Goal: Task Accomplishment & Management: Complete application form

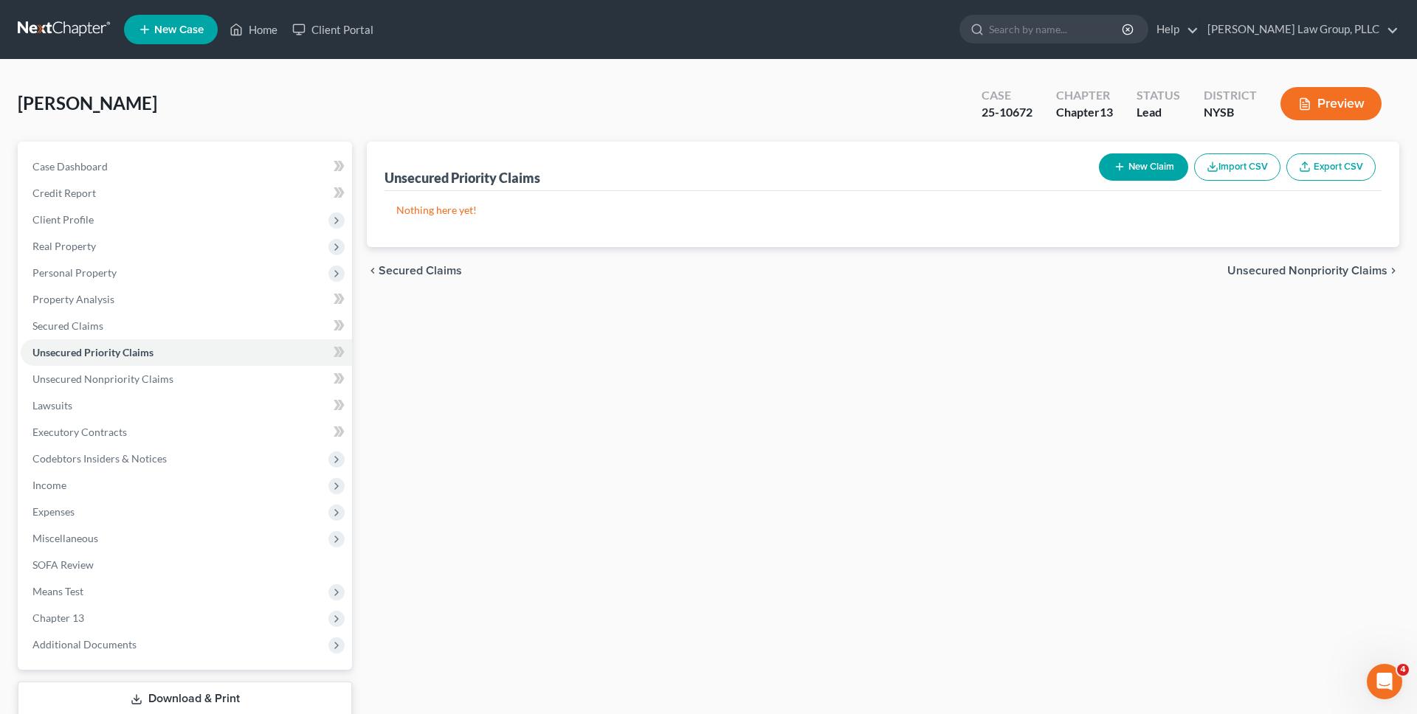
click at [89, 37] on link at bounding box center [65, 29] width 94 height 27
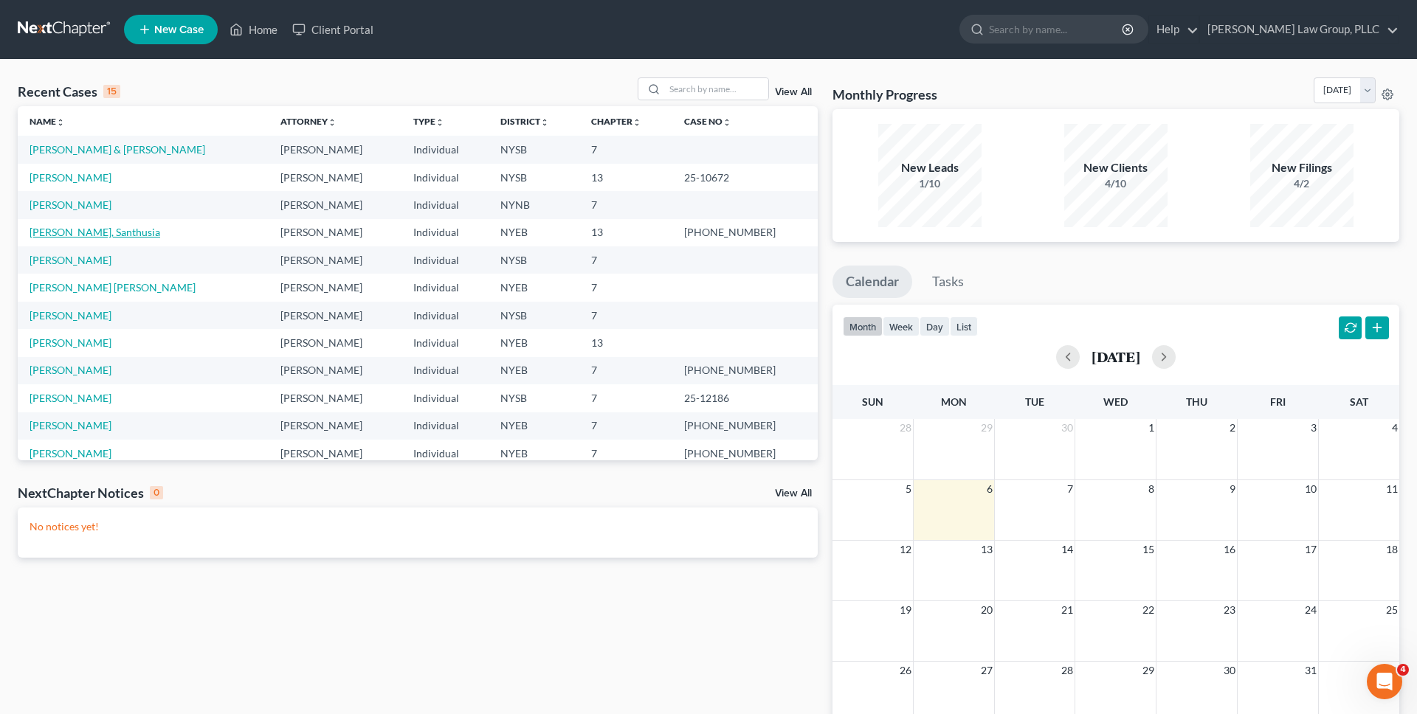
click at [85, 232] on link "[PERSON_NAME], Santhusia" at bounding box center [95, 232] width 131 height 13
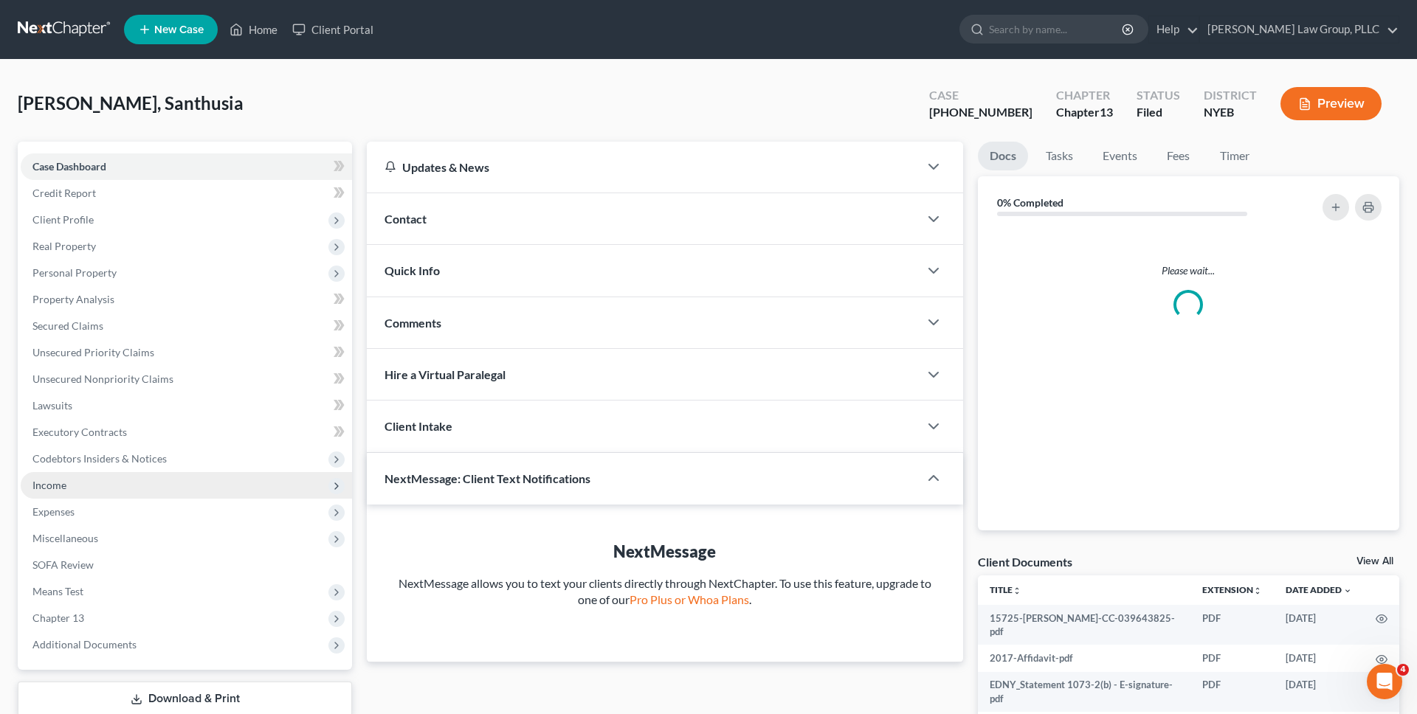
scroll to position [47, 0]
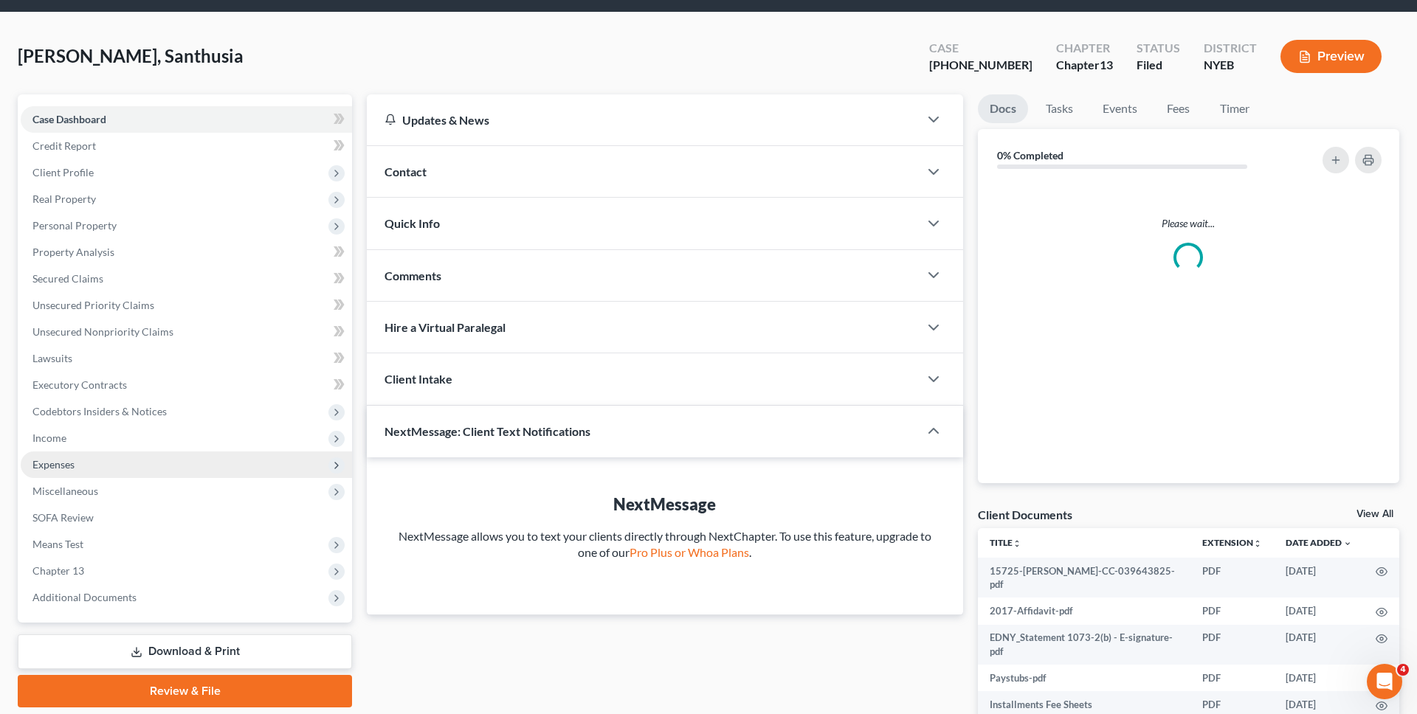
click at [115, 463] on span "Expenses" at bounding box center [186, 465] width 331 height 27
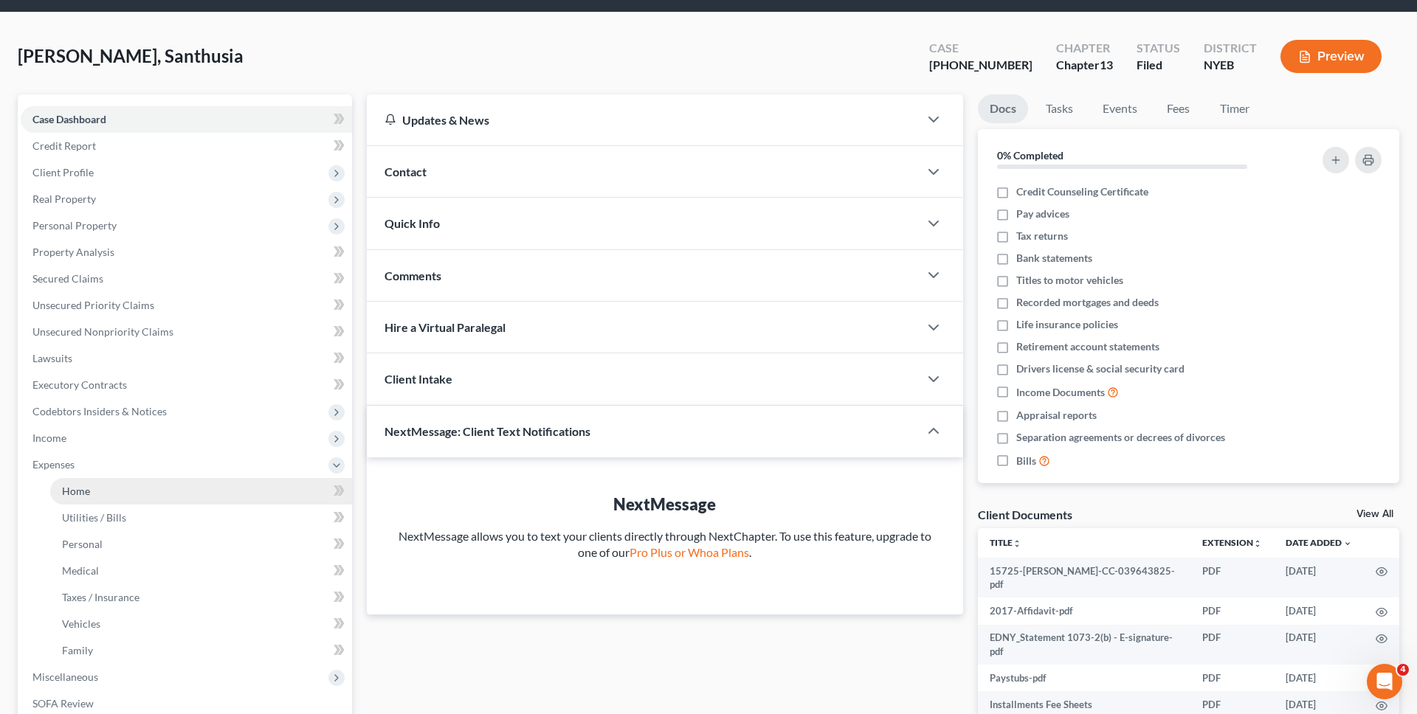
click at [123, 492] on link "Home" at bounding box center [201, 491] width 302 height 27
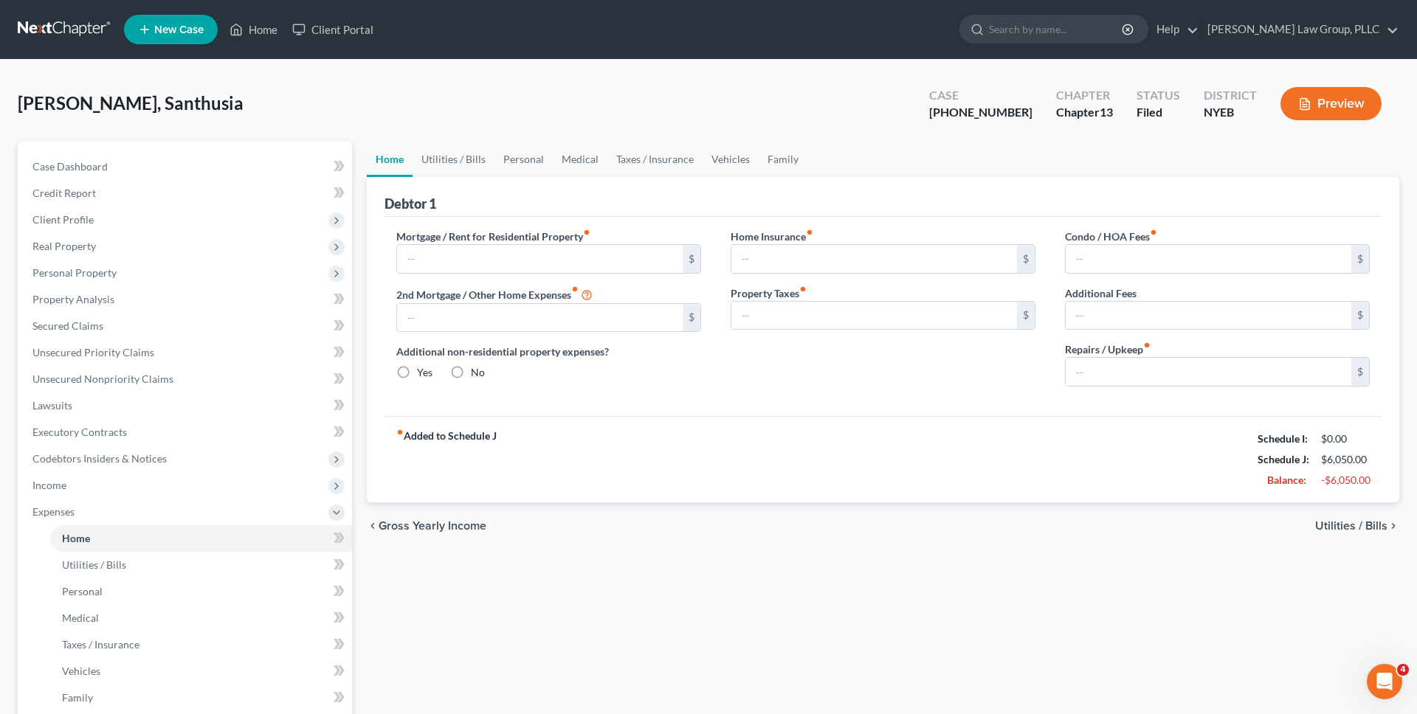
type input "2,400.00"
type input "0.00"
radio input "true"
type input "0.00"
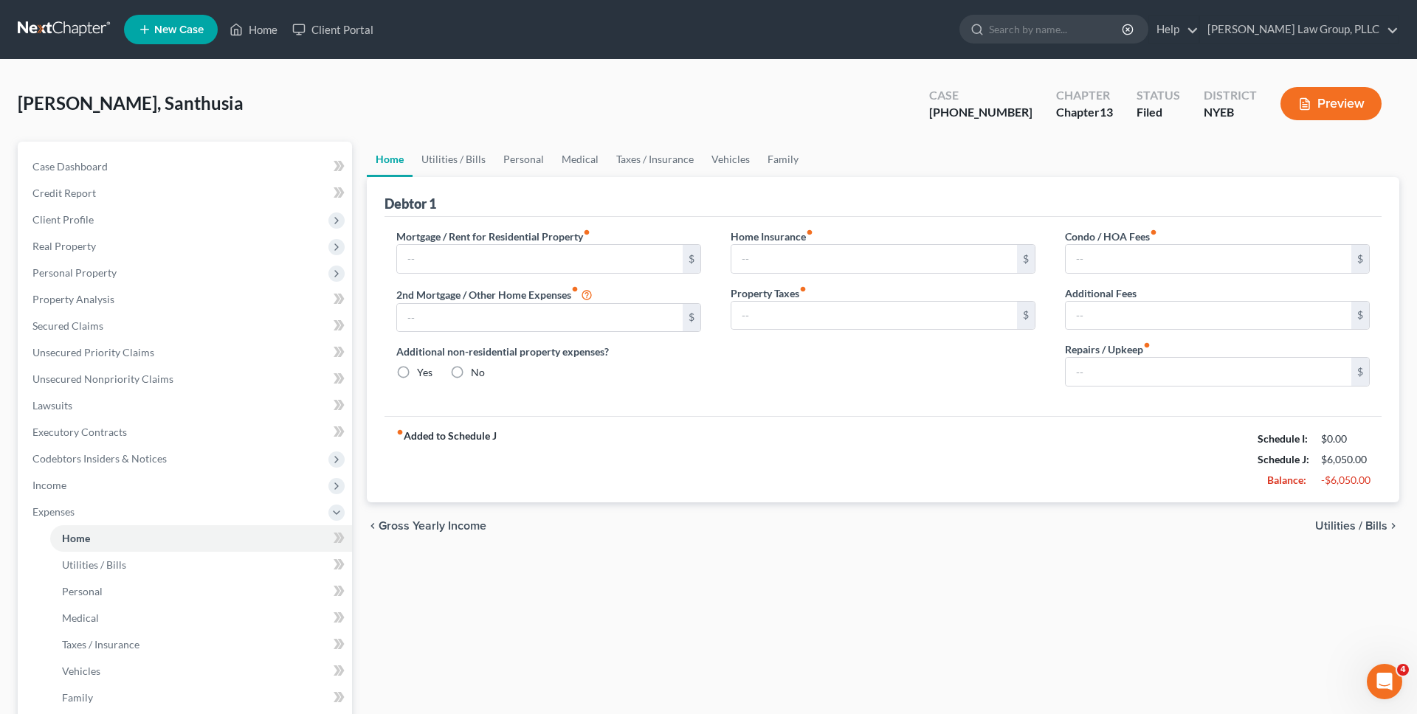
type input "0.00"
click at [431, 35] on ul "New Case Home Client Portal - No Result - See all results Or Press Enter... Hel…" at bounding box center [761, 29] width 1275 height 38
click at [72, 24] on link at bounding box center [65, 29] width 94 height 27
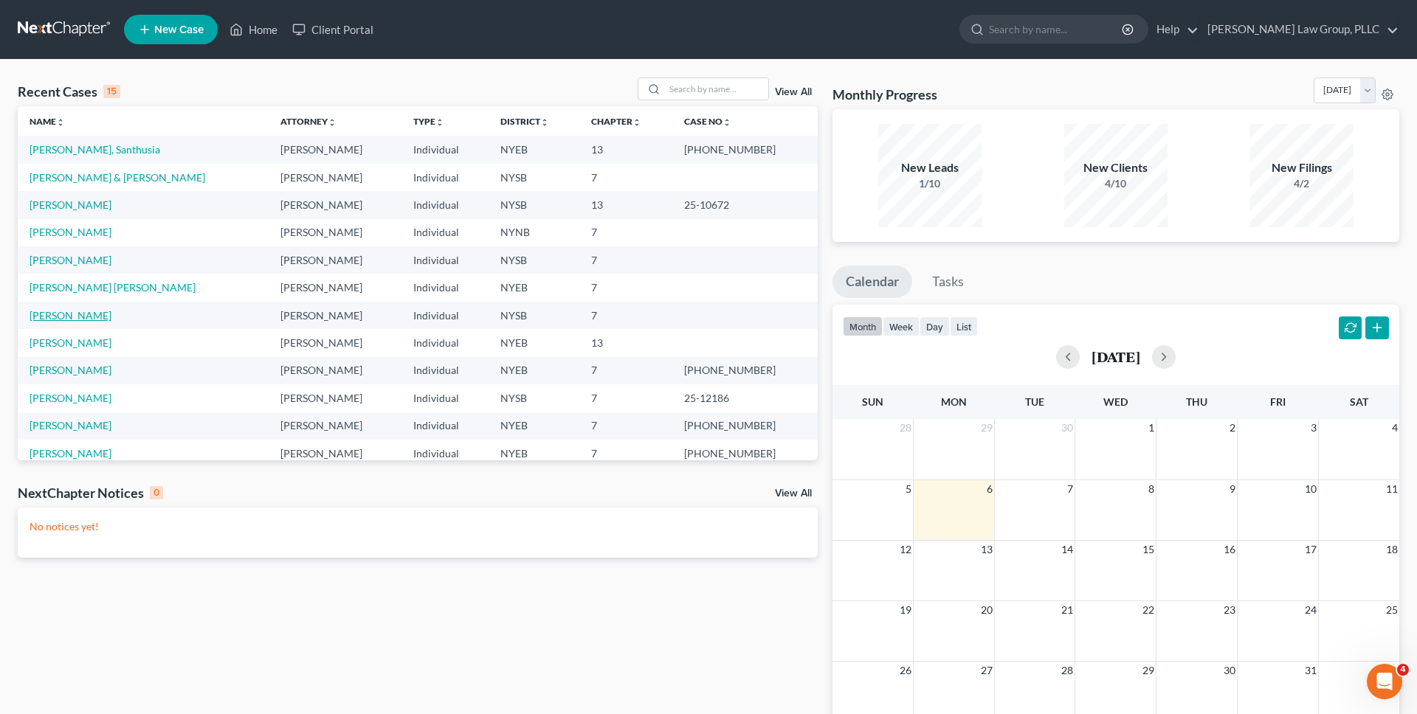
click at [75, 318] on link "[PERSON_NAME]" at bounding box center [71, 315] width 82 height 13
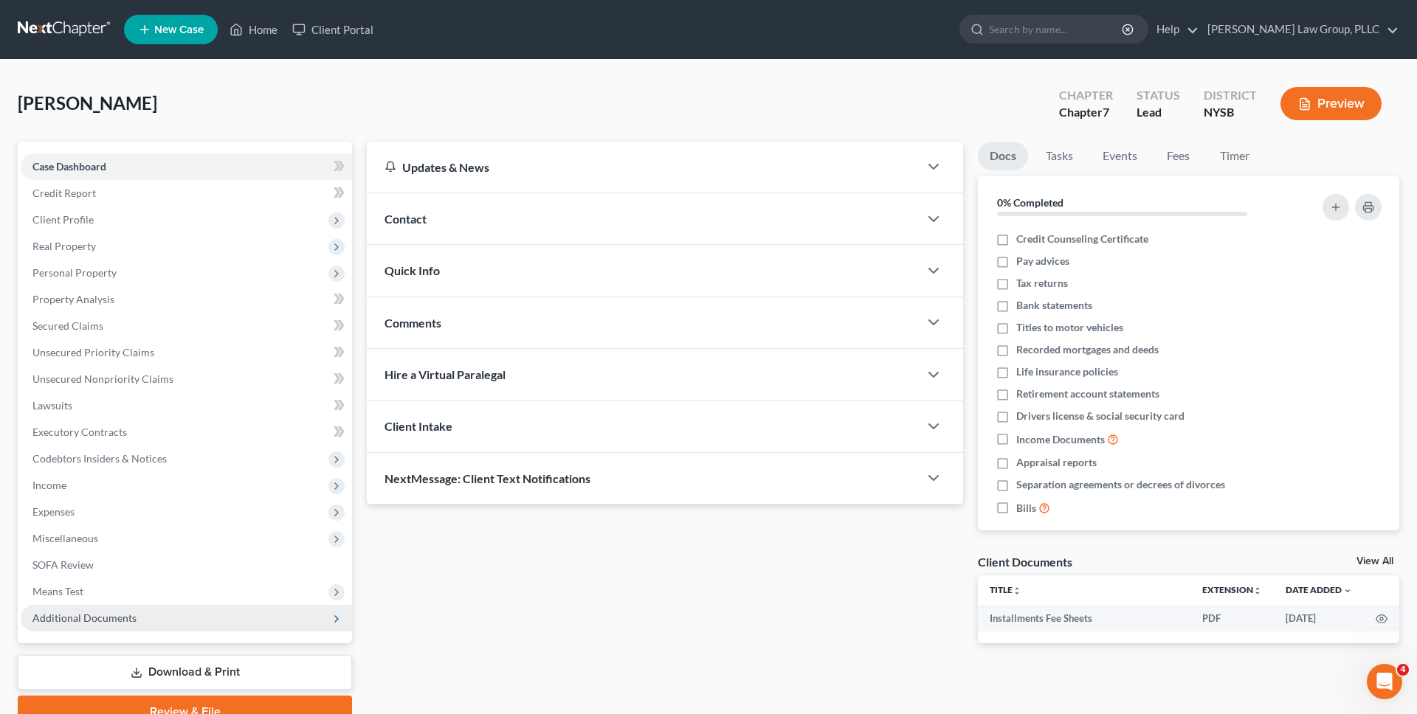
scroll to position [42, 0]
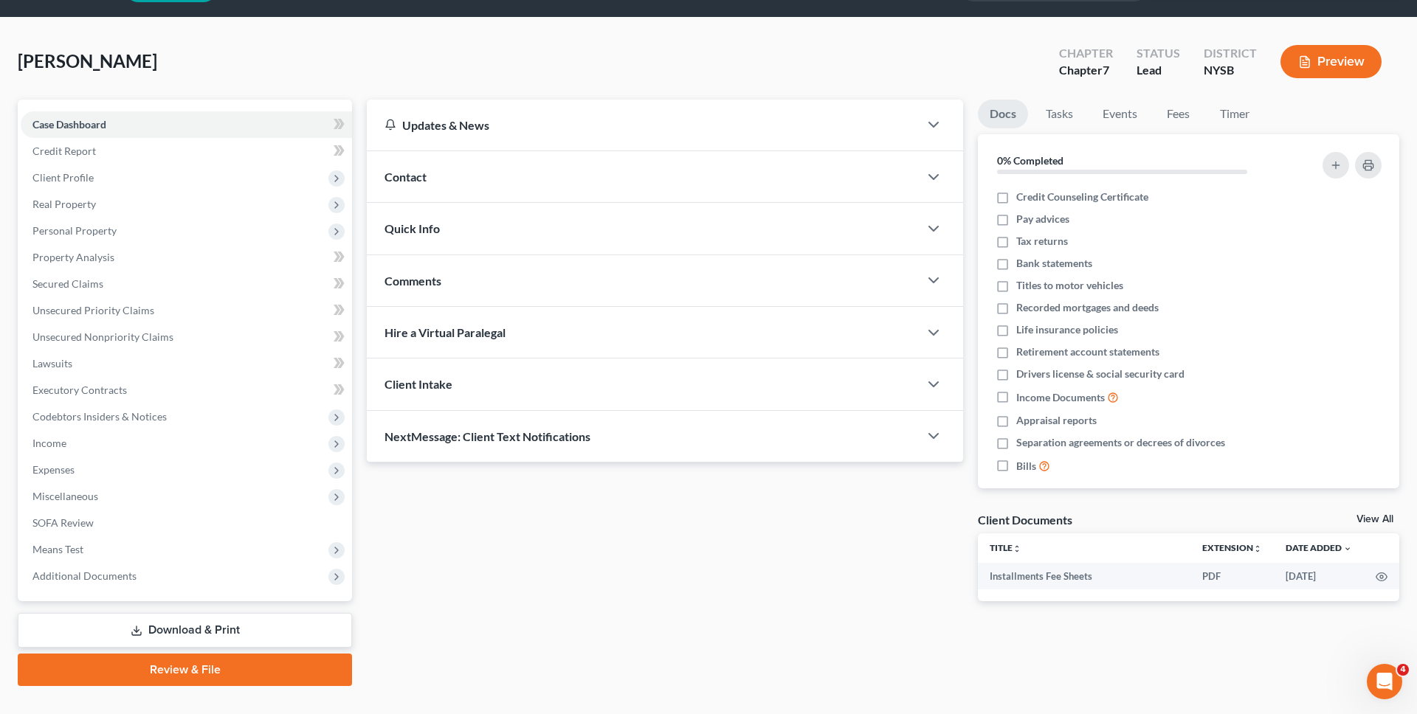
click at [168, 629] on link "Download & Print" at bounding box center [185, 630] width 334 height 35
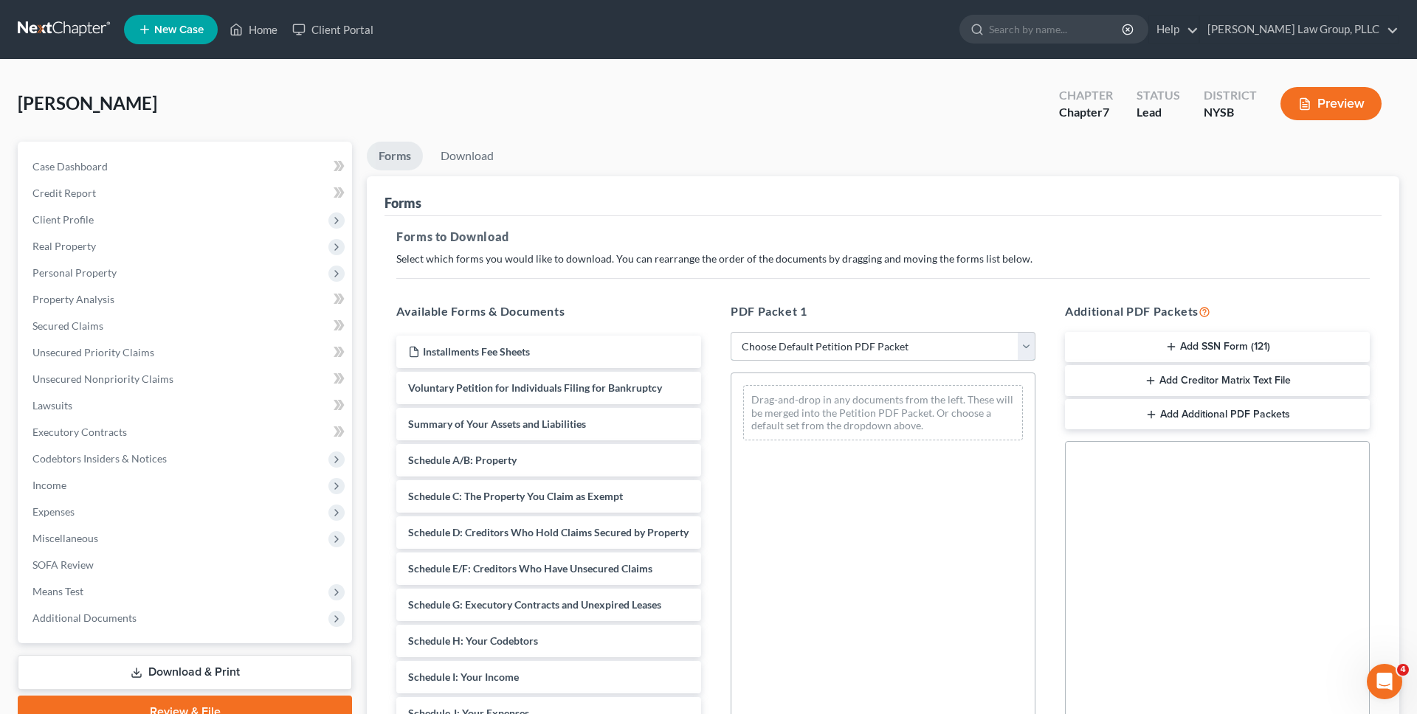
click at [778, 350] on select "Choose Default Petition PDF Packet Complete Bankruptcy Petition (all forms and …" at bounding box center [883, 347] width 305 height 30
select select "0"
click at [731, 332] on select "Choose Default Petition PDF Packet Complete Bankruptcy Petition (all forms and …" at bounding box center [883, 347] width 305 height 30
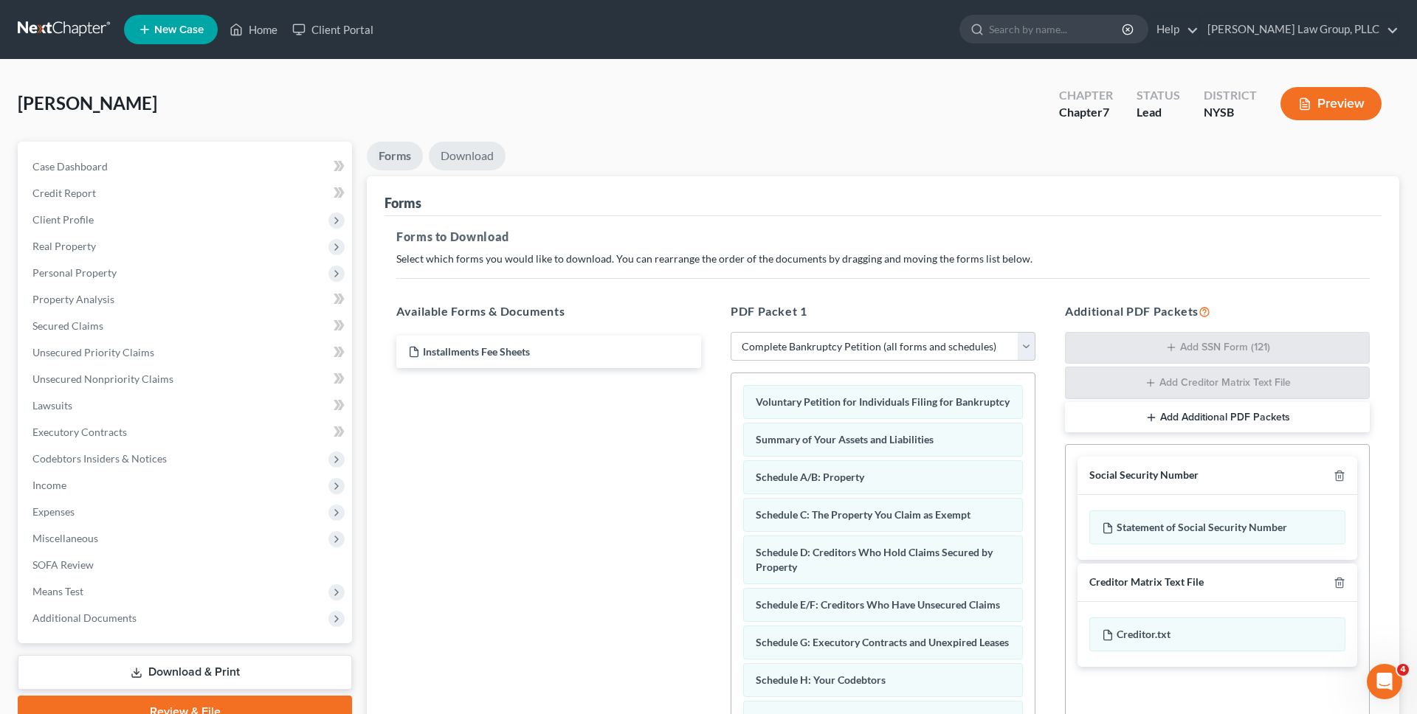
click at [475, 151] on link "Download" at bounding box center [467, 156] width 77 height 29
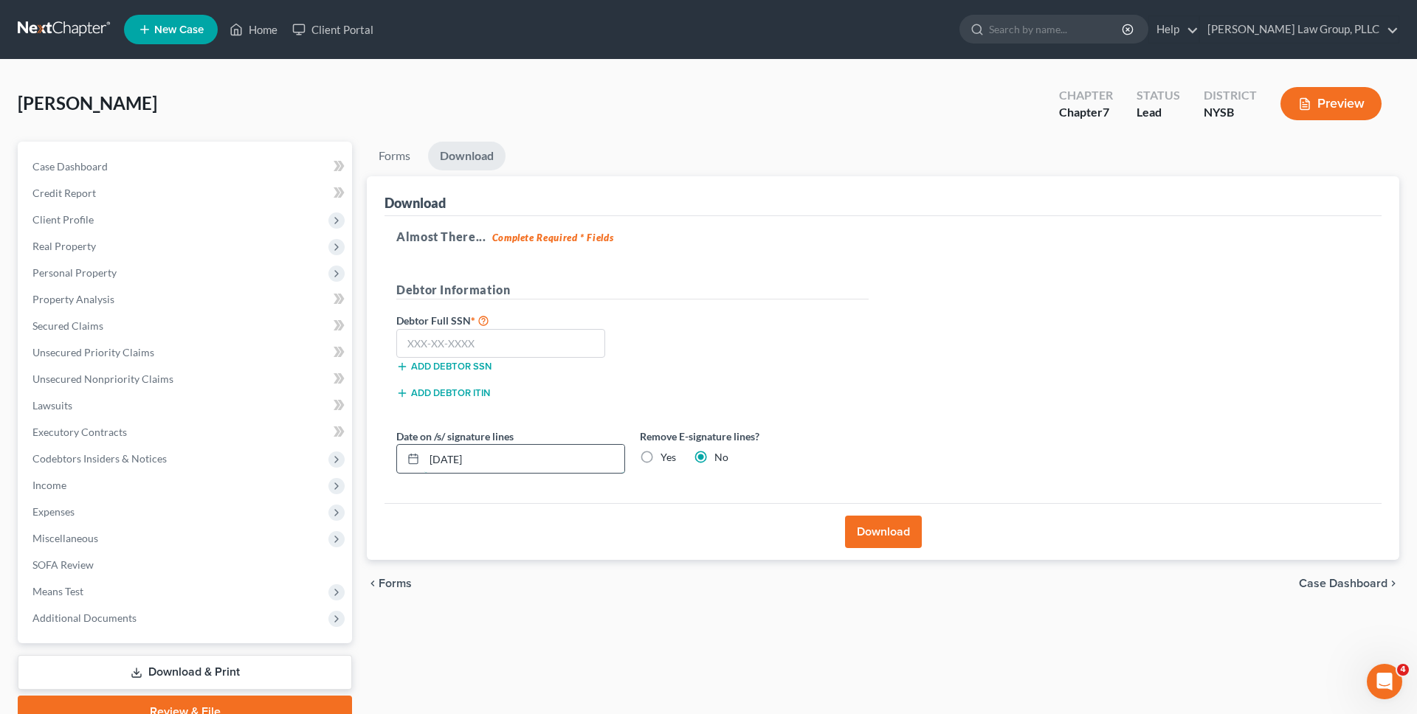
click at [540, 461] on input "10/06/2025" at bounding box center [524, 459] width 200 height 28
click at [661, 456] on label "Yes" at bounding box center [668, 457] width 15 height 15
click at [666, 456] on input "Yes" at bounding box center [671, 455] width 10 height 10
radio input "true"
radio input "false"
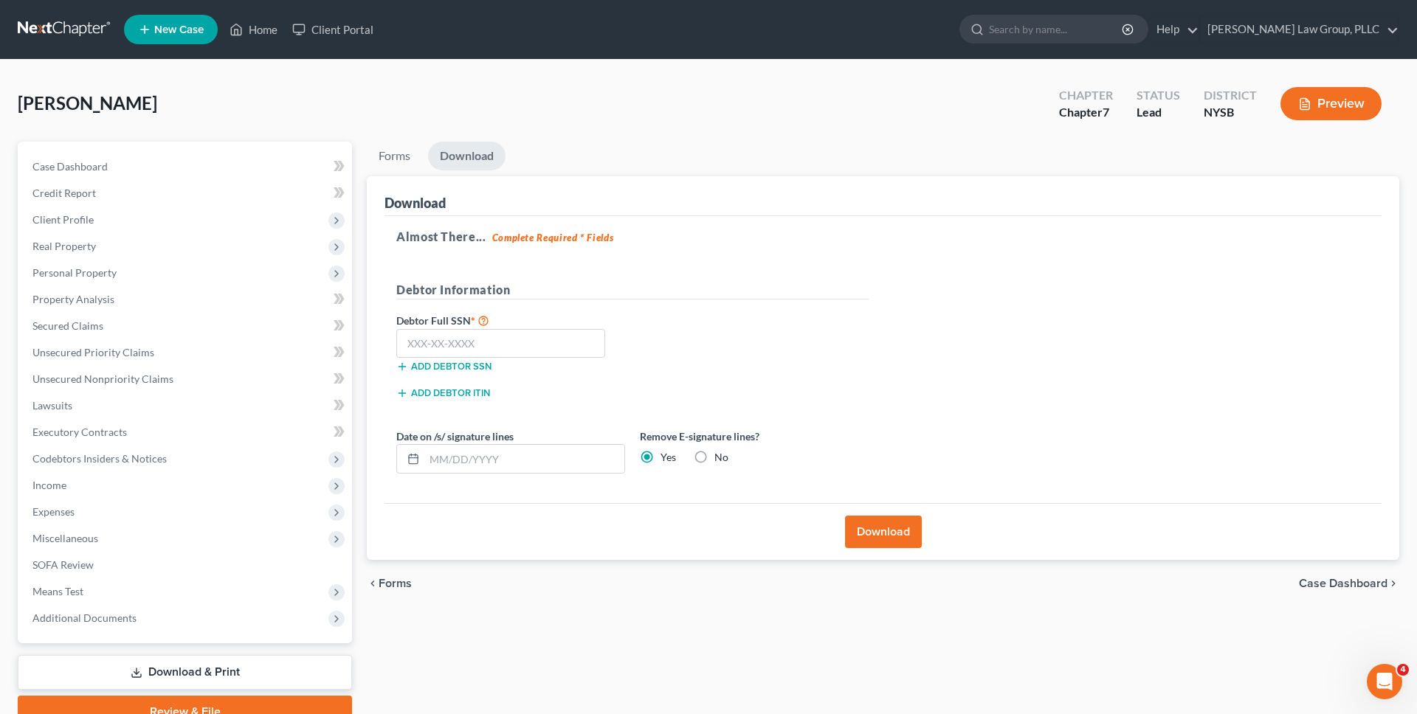
click at [863, 530] on button "Download" at bounding box center [883, 532] width 77 height 32
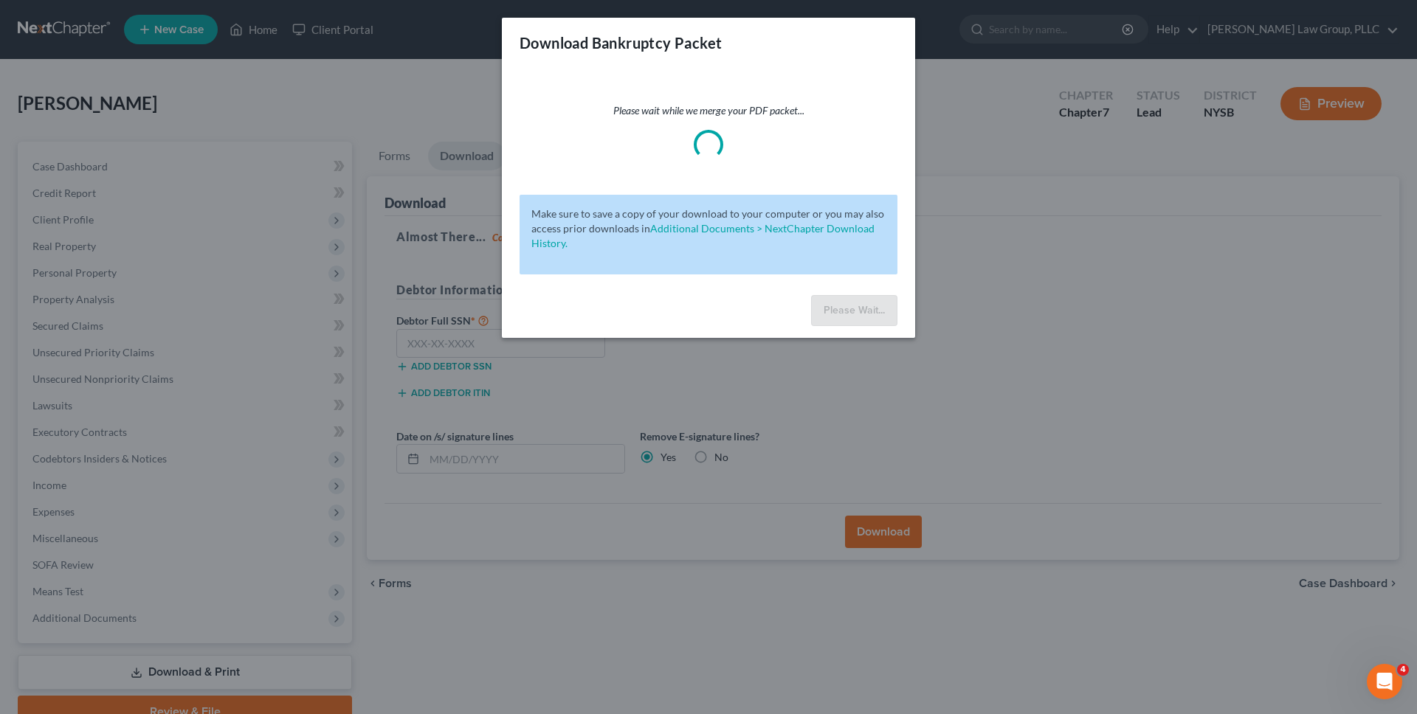
click at [742, 148] on div "Please wait while we merge your PDF packet..." at bounding box center [709, 131] width 378 height 56
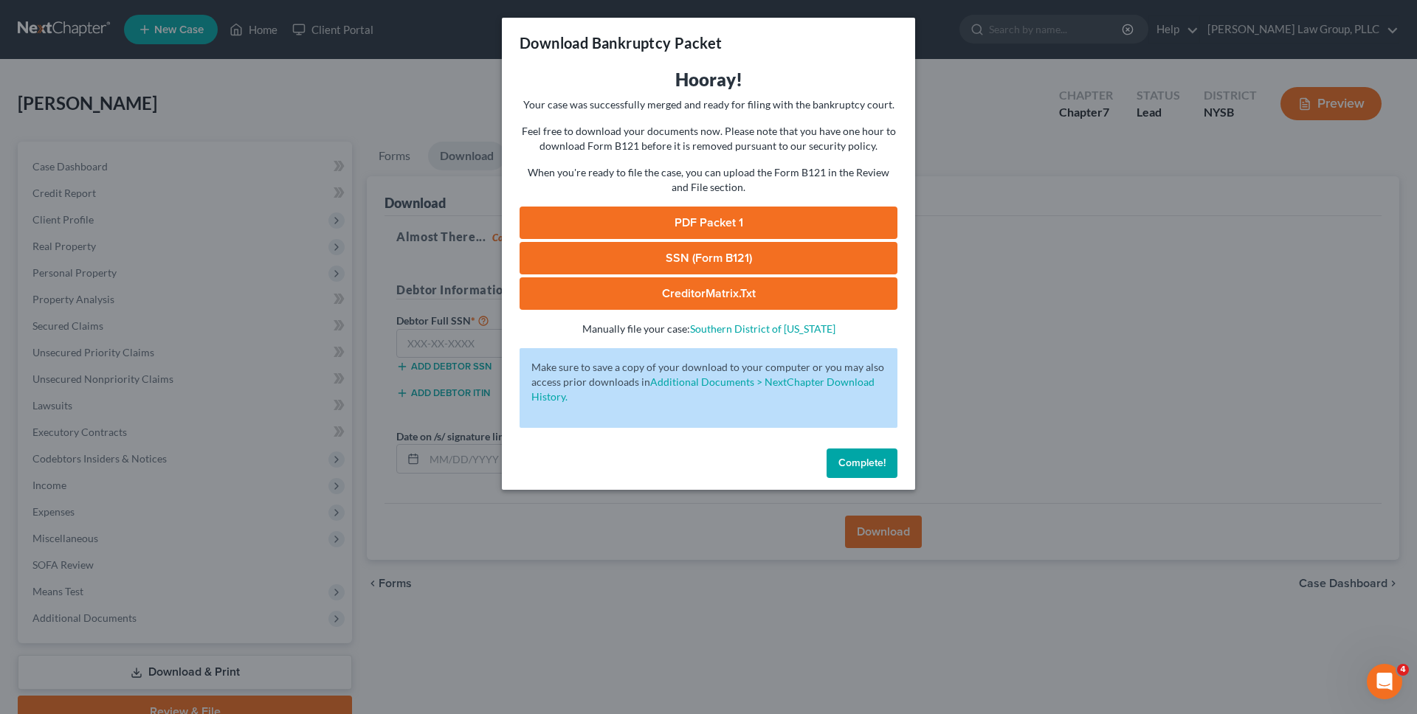
click at [724, 233] on link "PDF Packet 1" at bounding box center [709, 223] width 378 height 32
click at [399, 86] on div "Download Bankruptcy Packet Hooray! Your case was successfully merged and ready …" at bounding box center [708, 357] width 1417 height 714
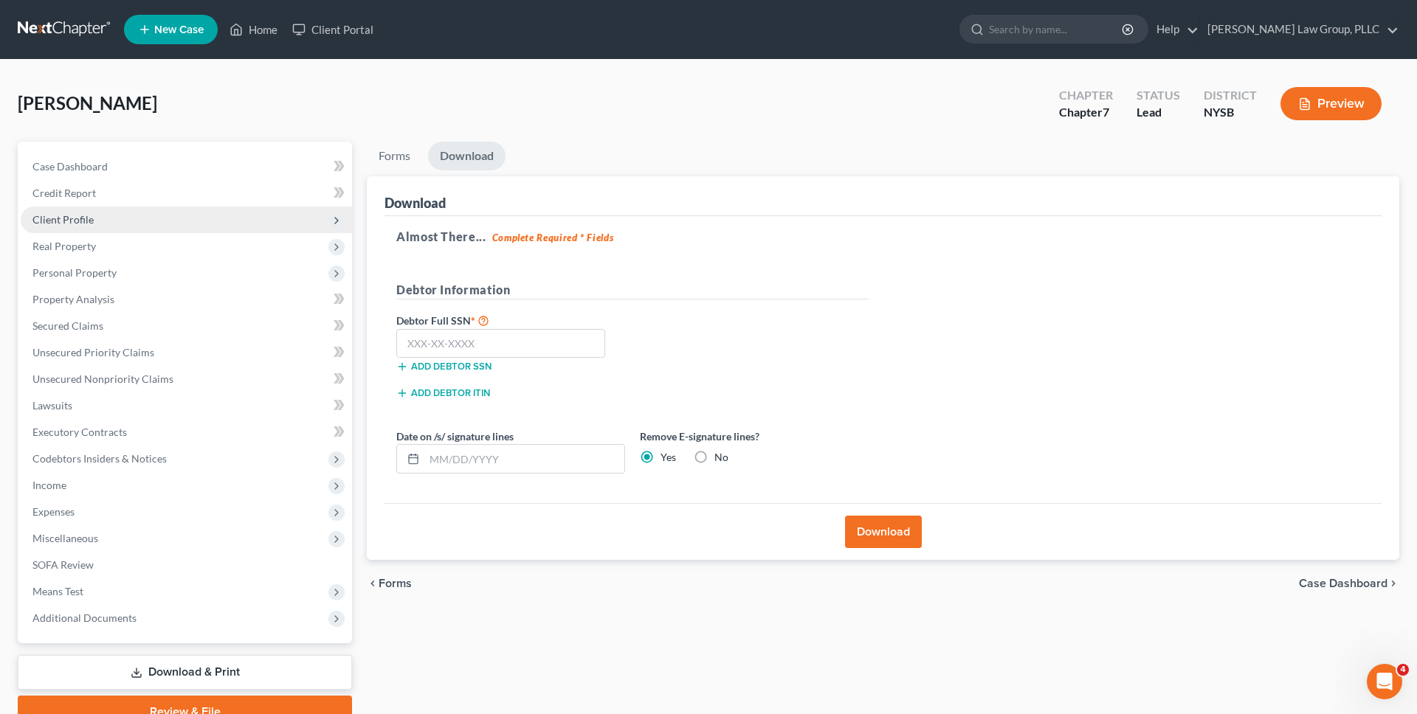
click at [254, 230] on span "Client Profile" at bounding box center [186, 220] width 331 height 27
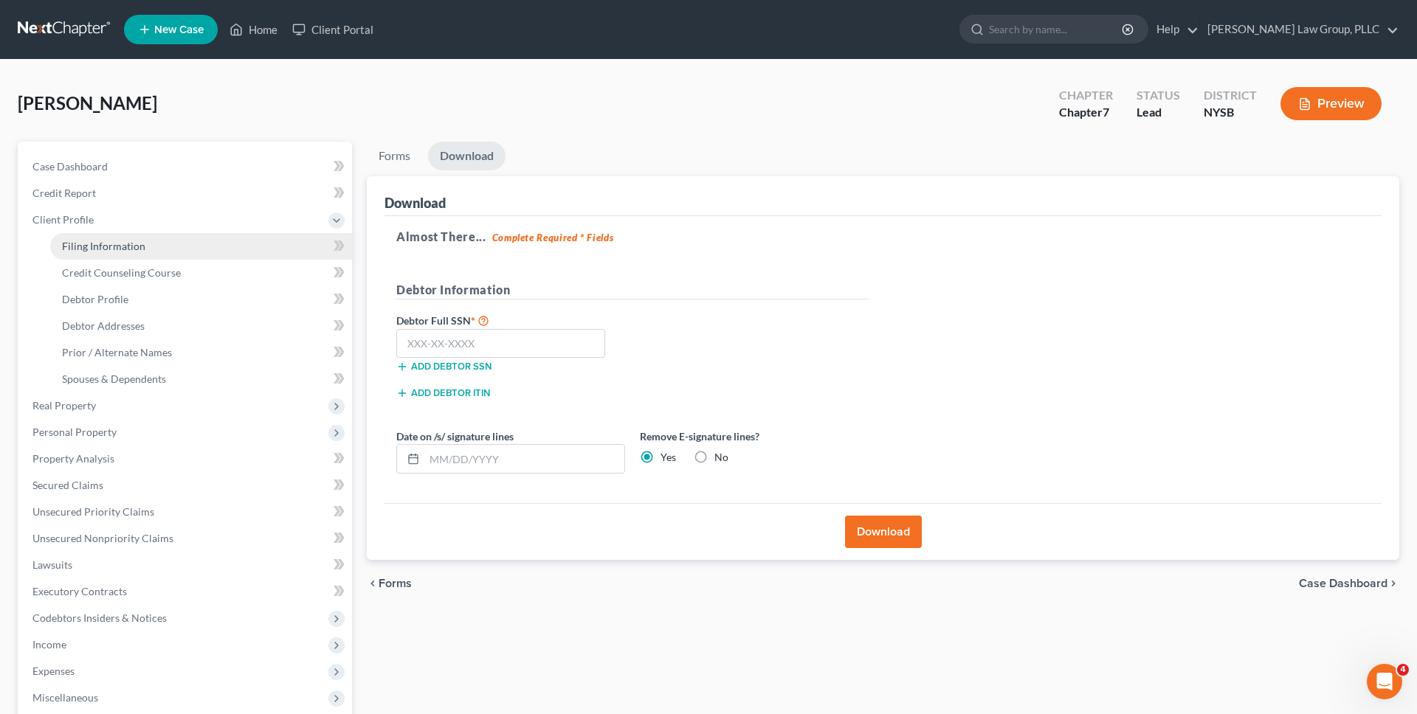
click at [246, 246] on link "Filing Information" at bounding box center [201, 246] width 302 height 27
select select "2"
select select "0"
select select "55"
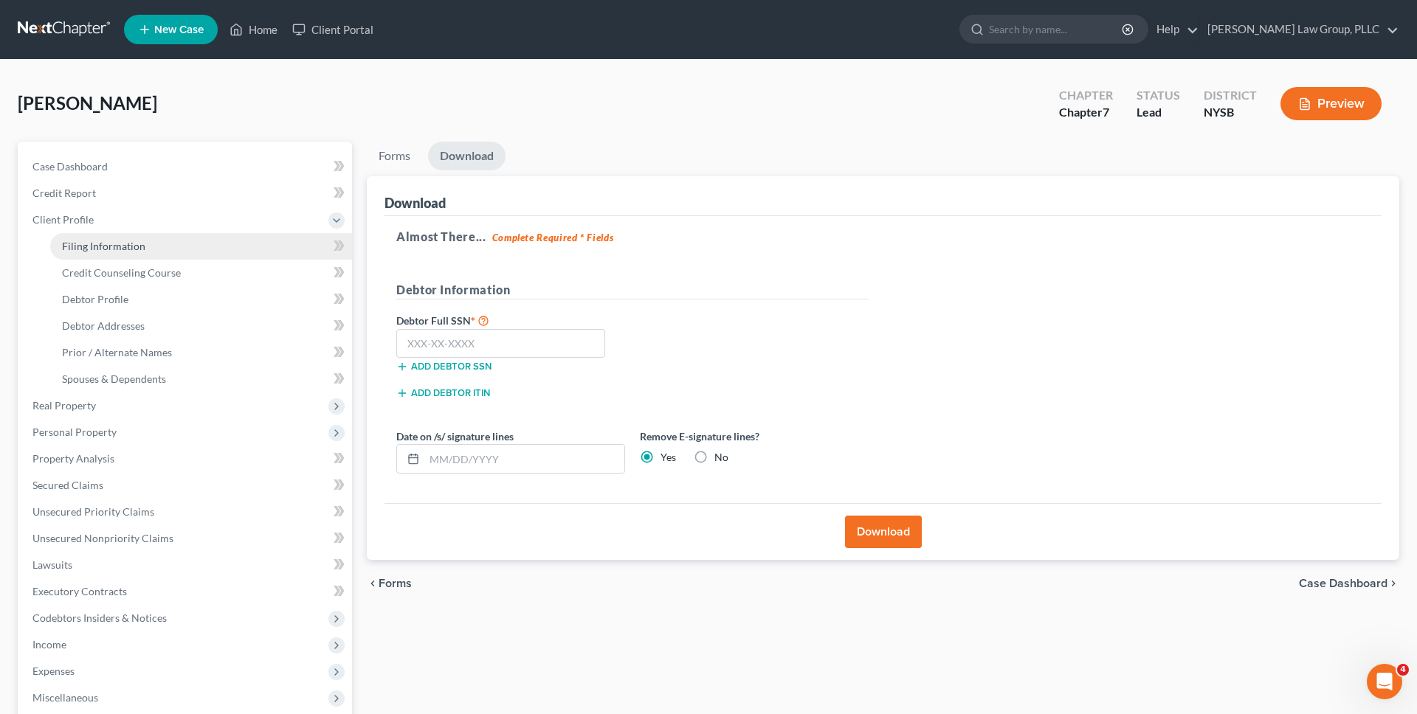
select select "1"
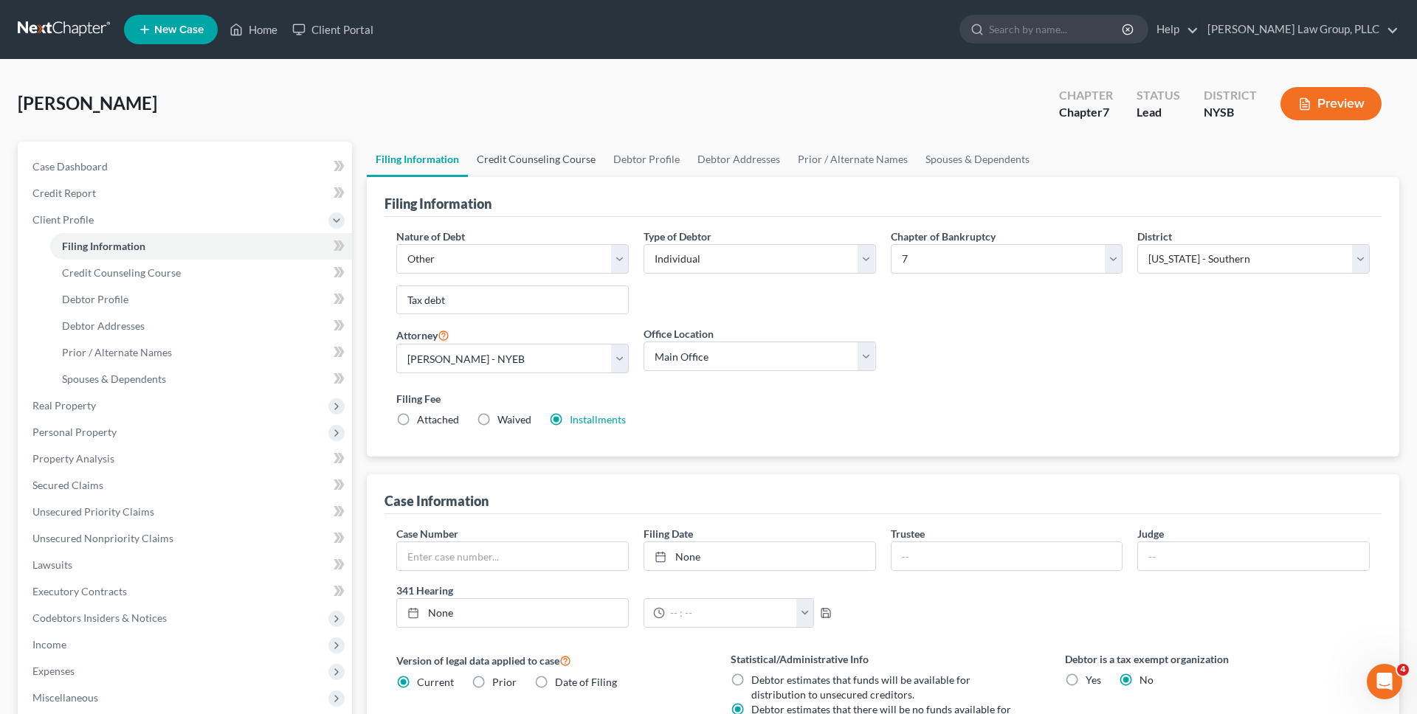
click at [547, 159] on link "Credit Counseling Course" at bounding box center [536, 159] width 137 height 35
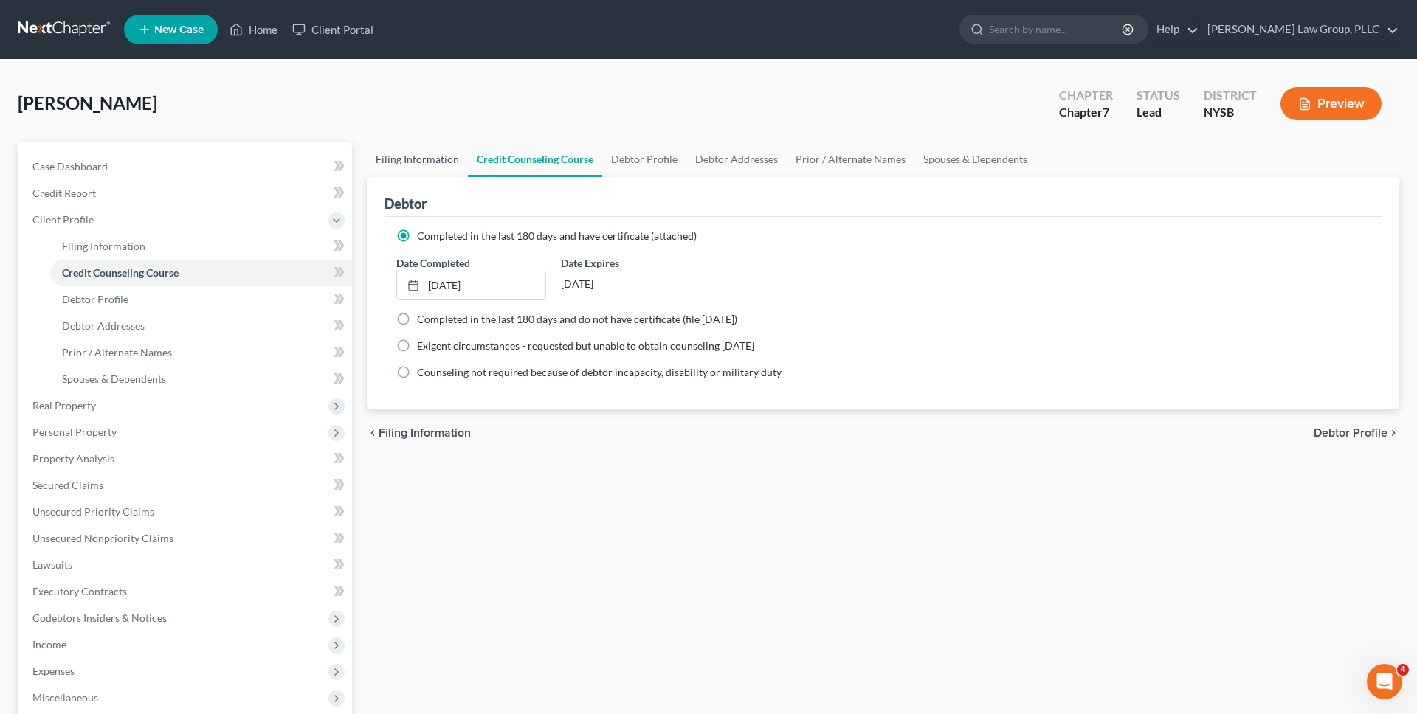
click at [451, 157] on link "Filing Information" at bounding box center [417, 159] width 101 height 35
select select "2"
select select "0"
select select "55"
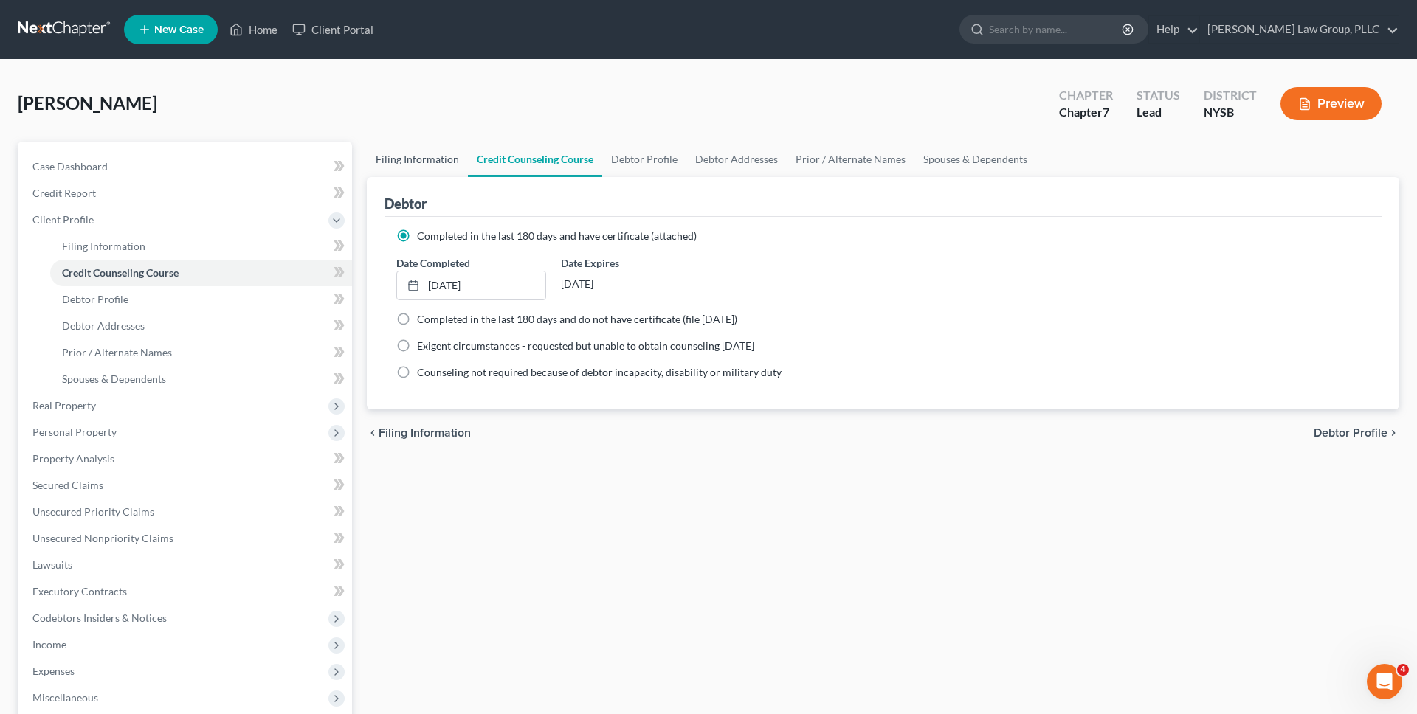
select select "1"
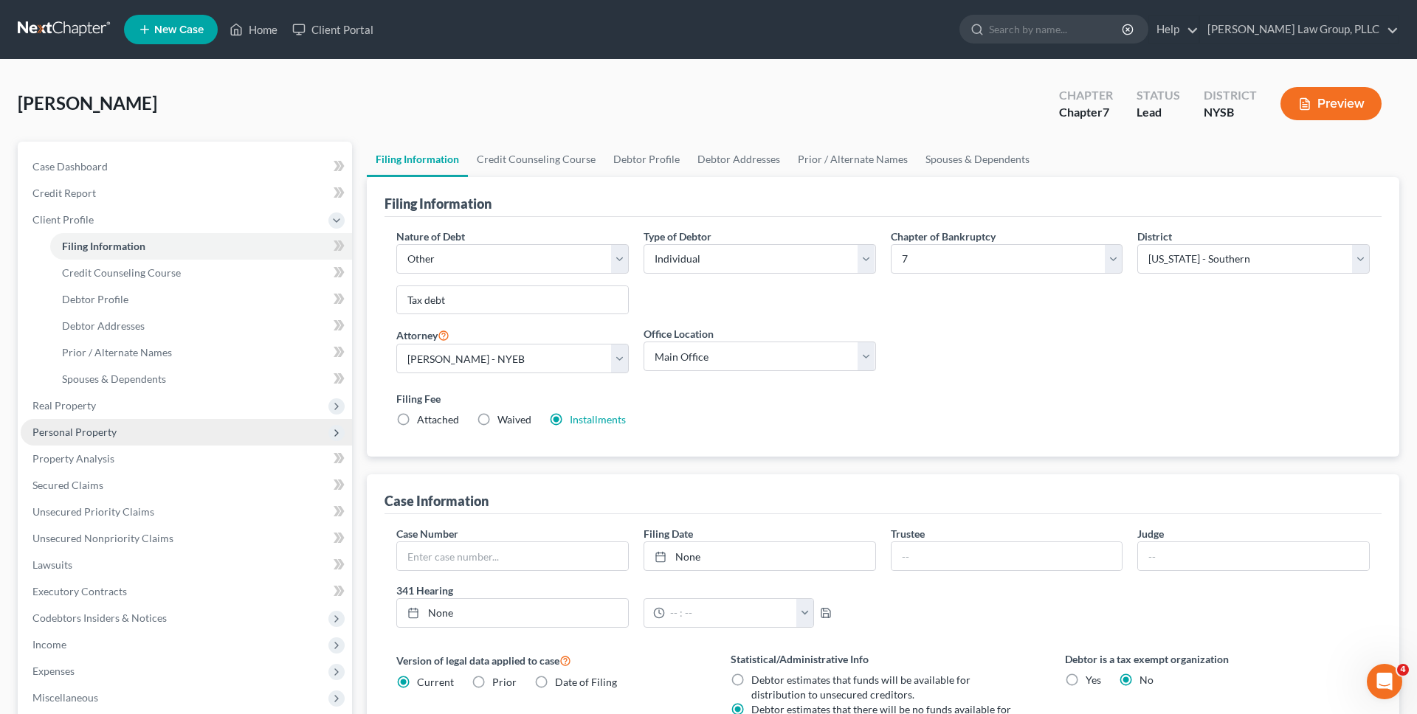
click at [230, 444] on span "Personal Property" at bounding box center [186, 432] width 331 height 27
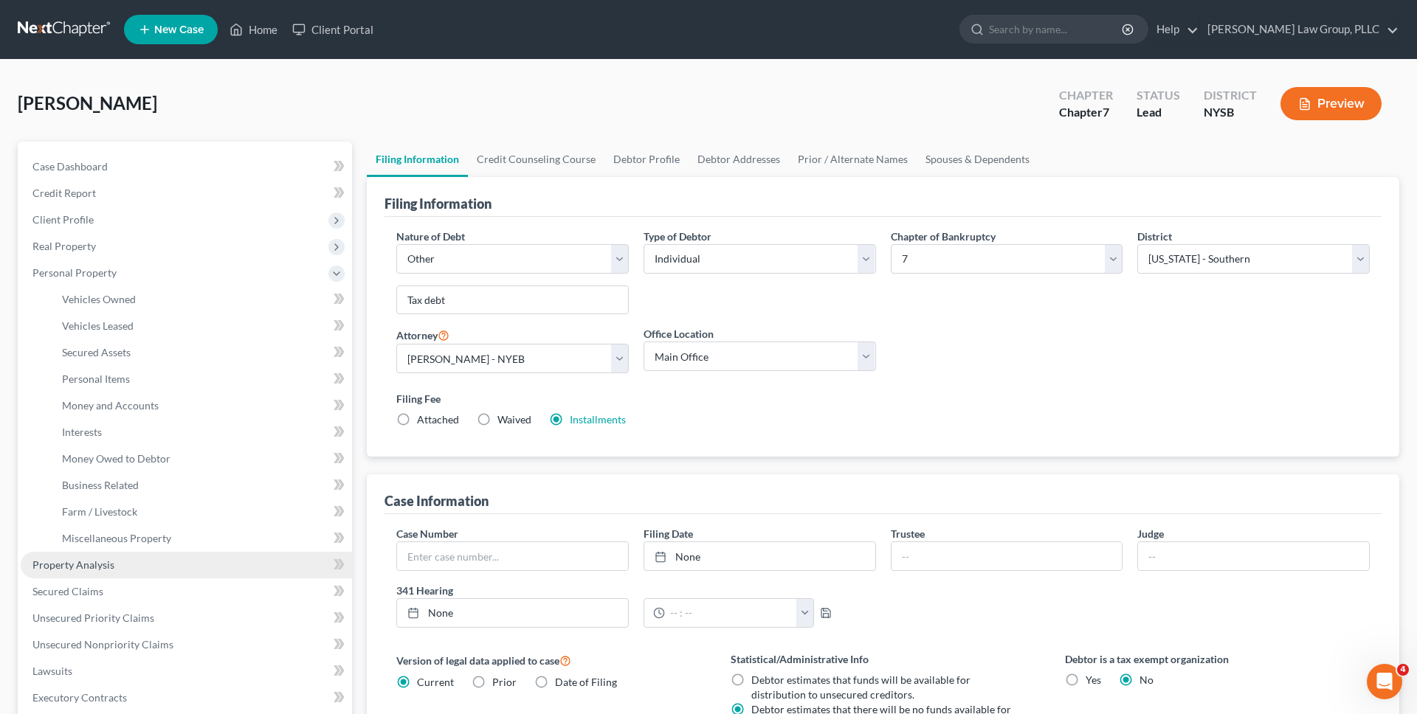
click at [235, 562] on link "Property Analysis" at bounding box center [186, 565] width 331 height 27
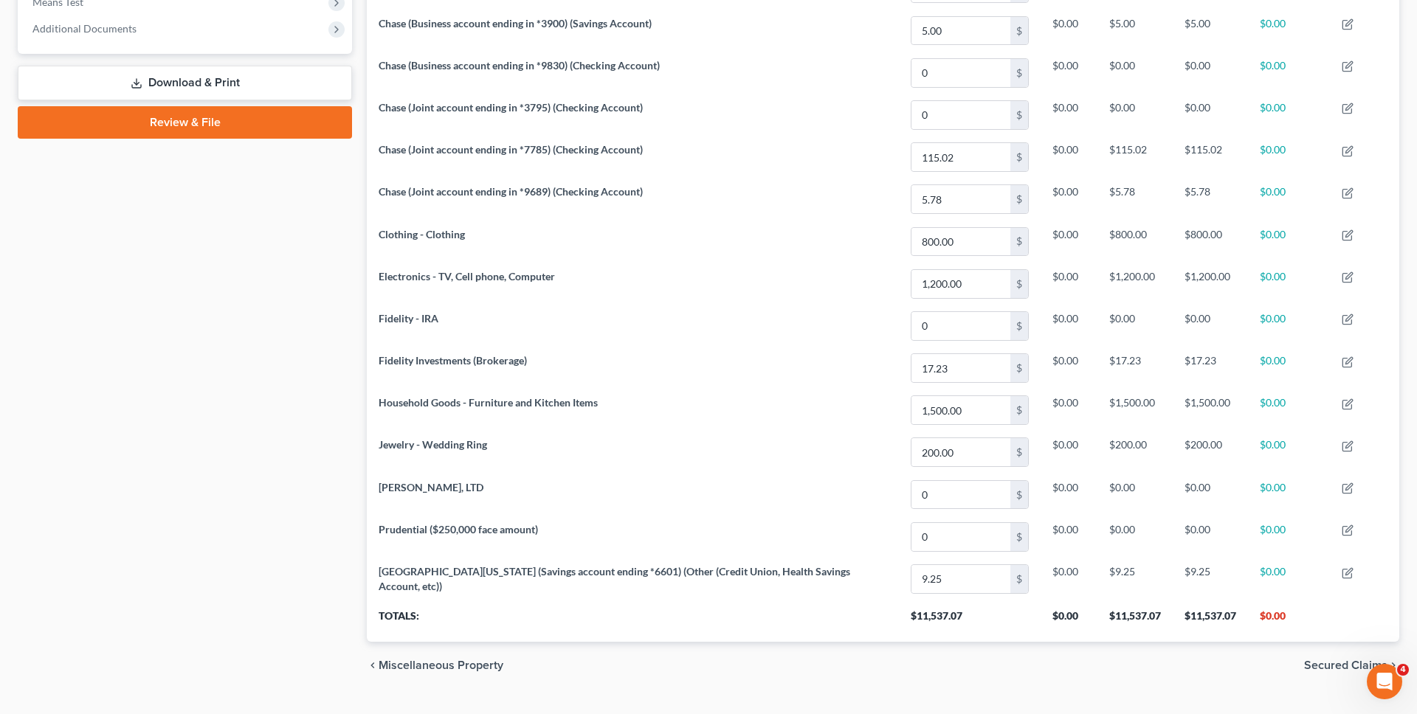
scroll to position [589, 0]
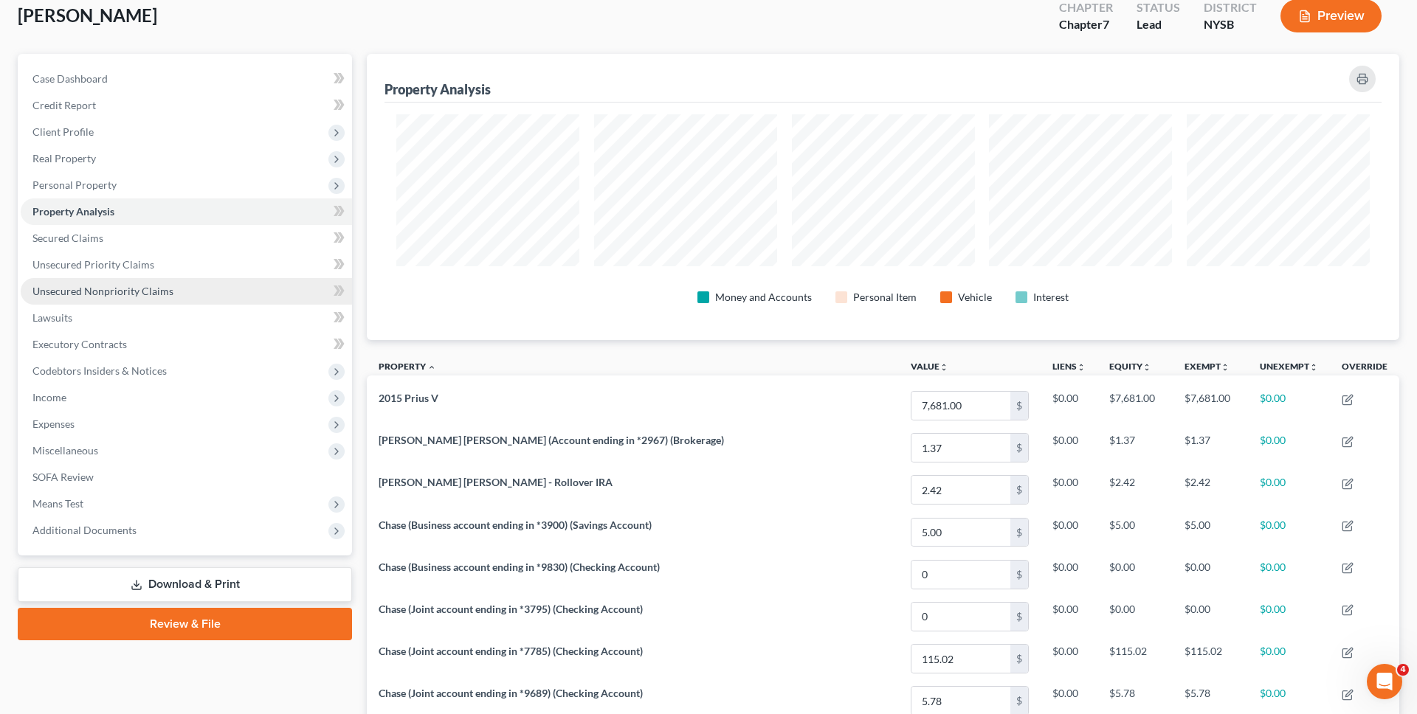
click at [262, 295] on link "Unsecured Nonpriority Claims" at bounding box center [186, 291] width 331 height 27
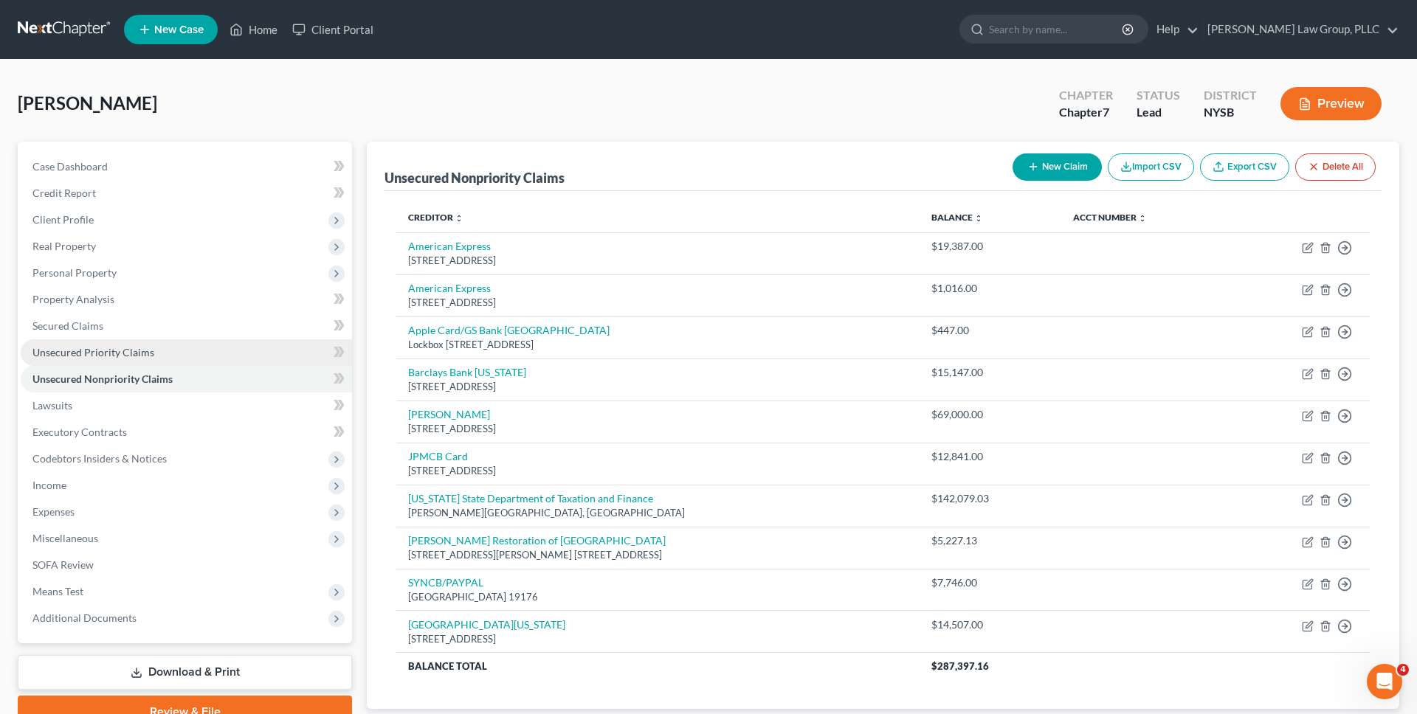
click at [240, 346] on link "Unsecured Priority Claims" at bounding box center [186, 352] width 331 height 27
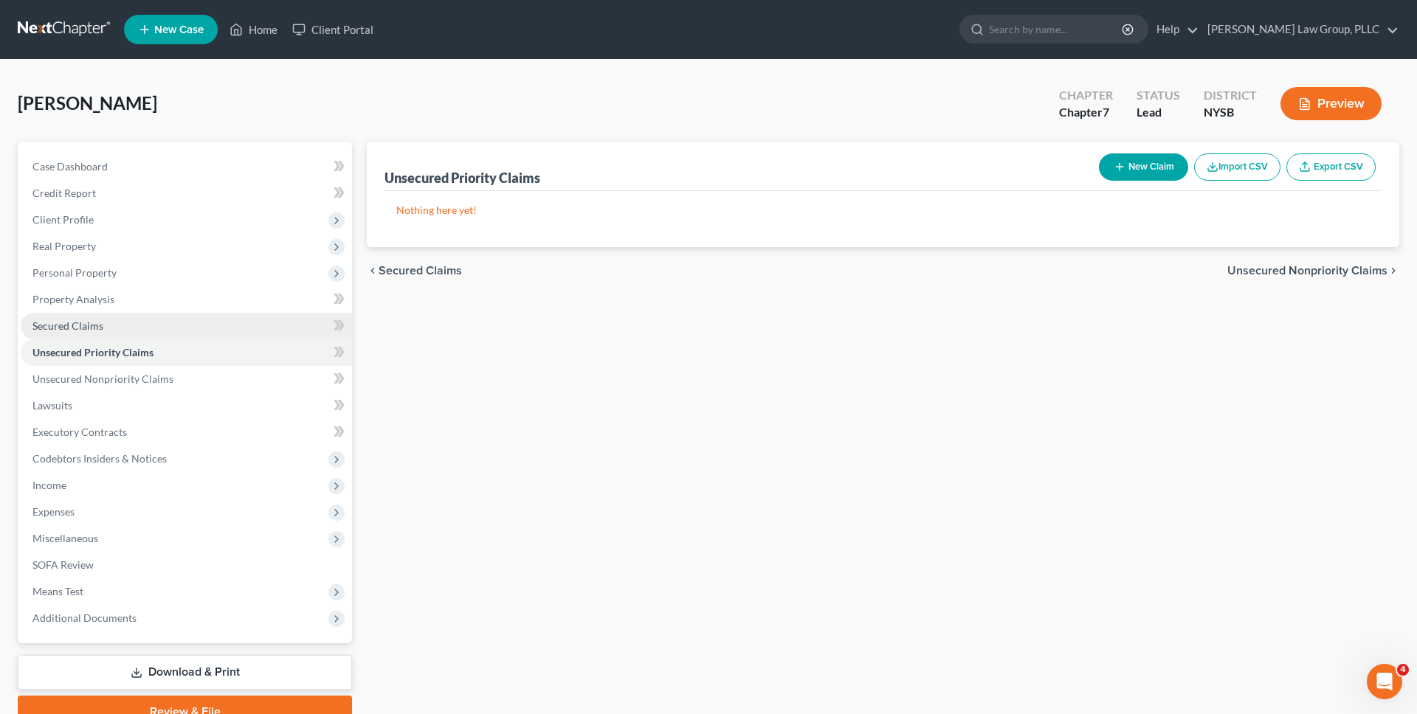
click at [244, 330] on link "Secured Claims" at bounding box center [186, 326] width 331 height 27
click at [233, 388] on link "Unsecured Nonpriority Claims" at bounding box center [186, 379] width 331 height 27
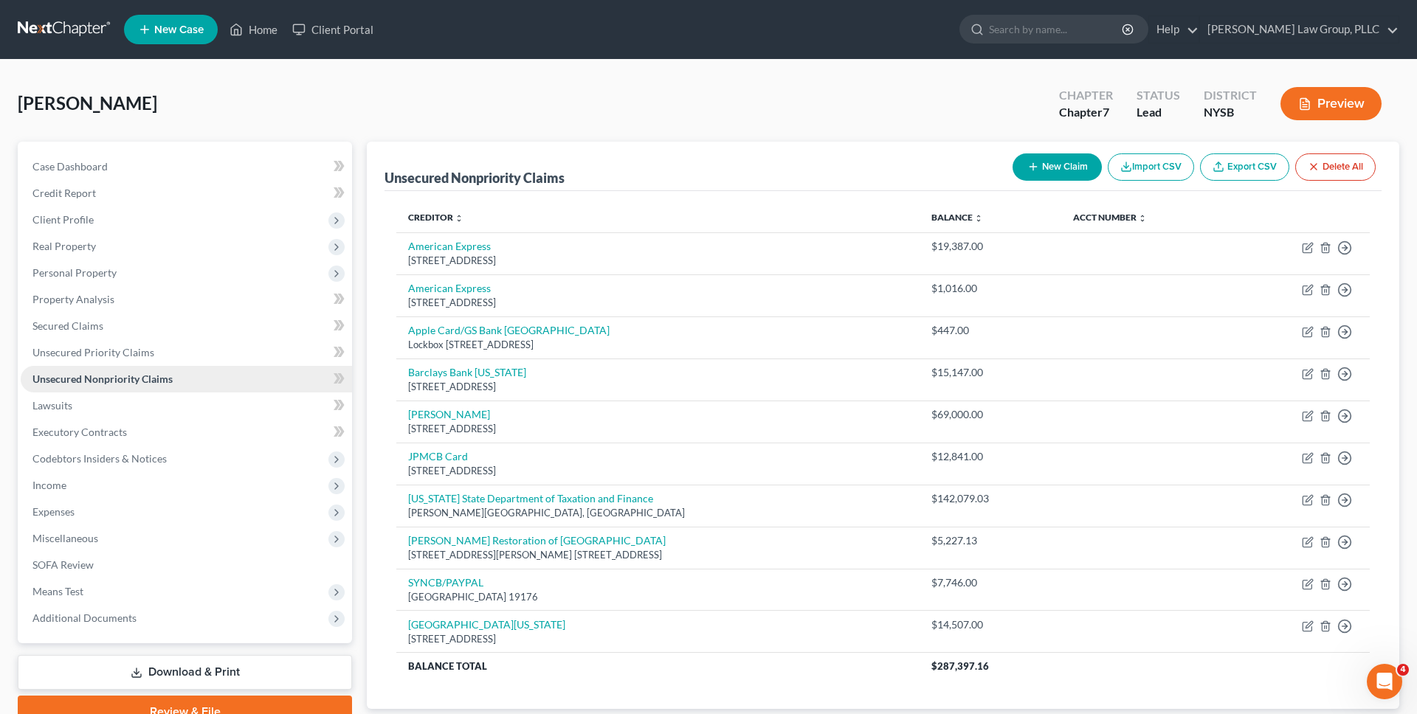
scroll to position [5, 0]
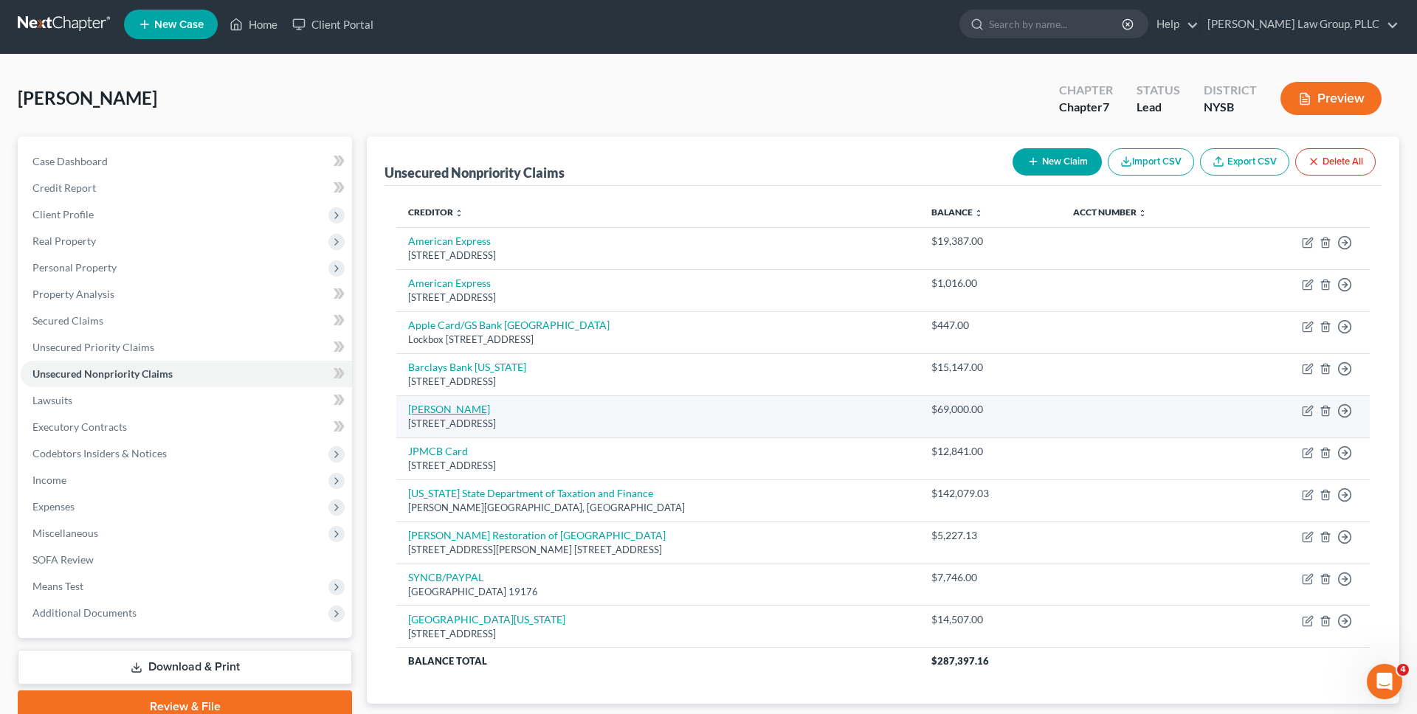
click at [410, 409] on link "Dwight C. Minton" at bounding box center [449, 409] width 82 height 13
select select "27"
select select "10"
select select "0"
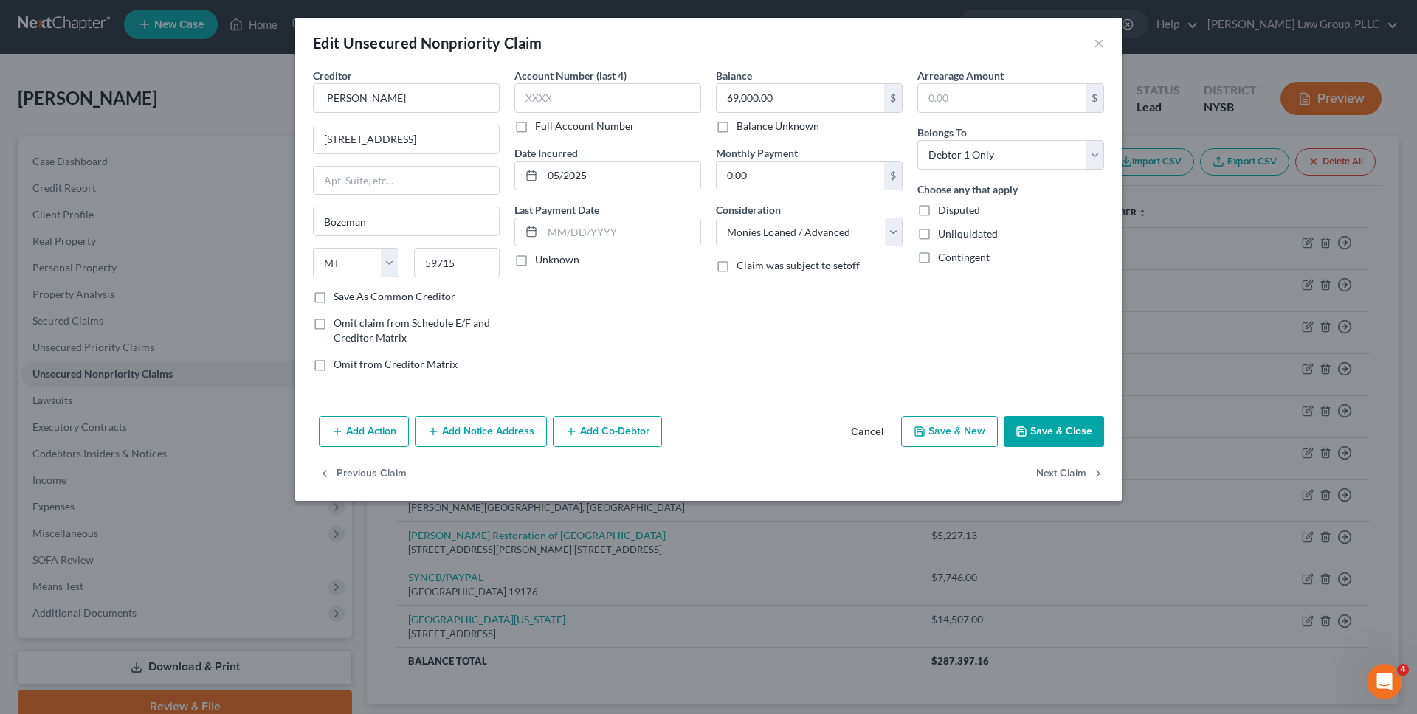
click at [863, 428] on button "Cancel" at bounding box center [867, 433] width 56 height 30
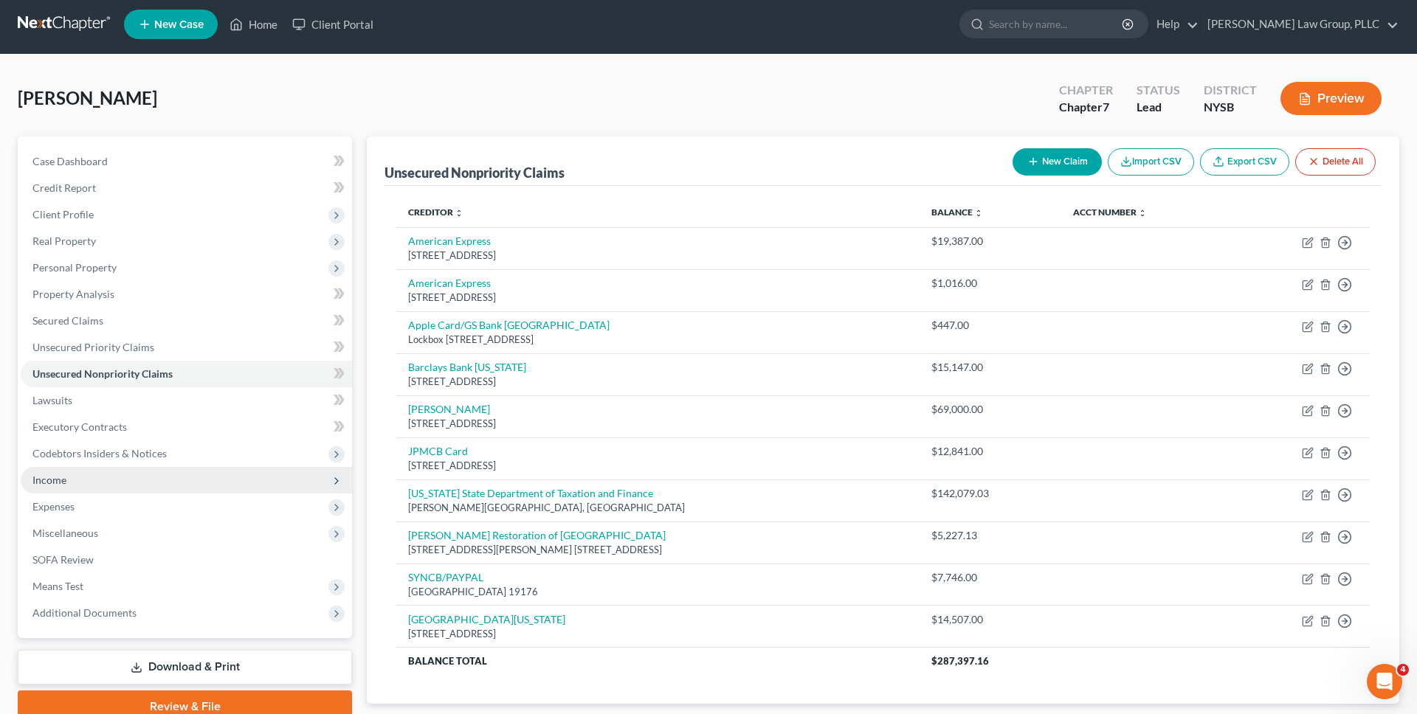
scroll to position [98, 0]
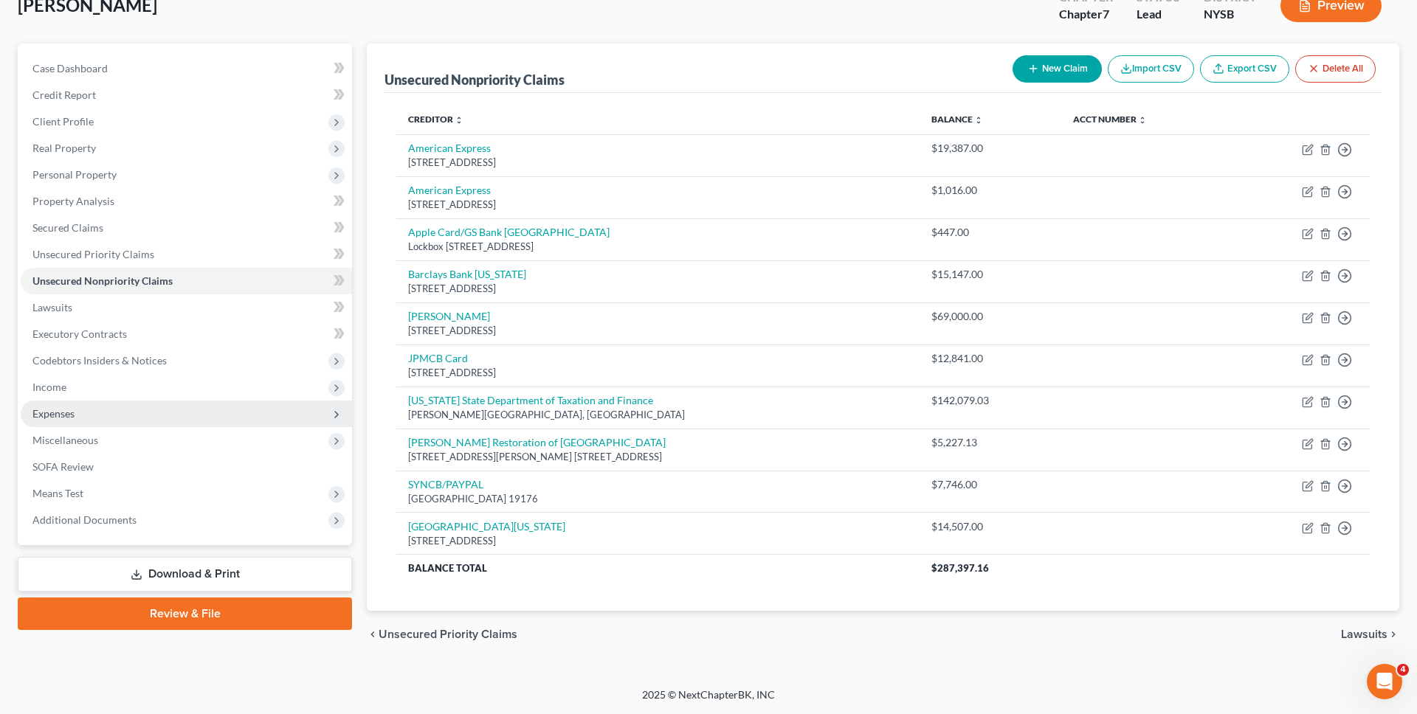
click at [265, 416] on span "Expenses" at bounding box center [186, 414] width 331 height 27
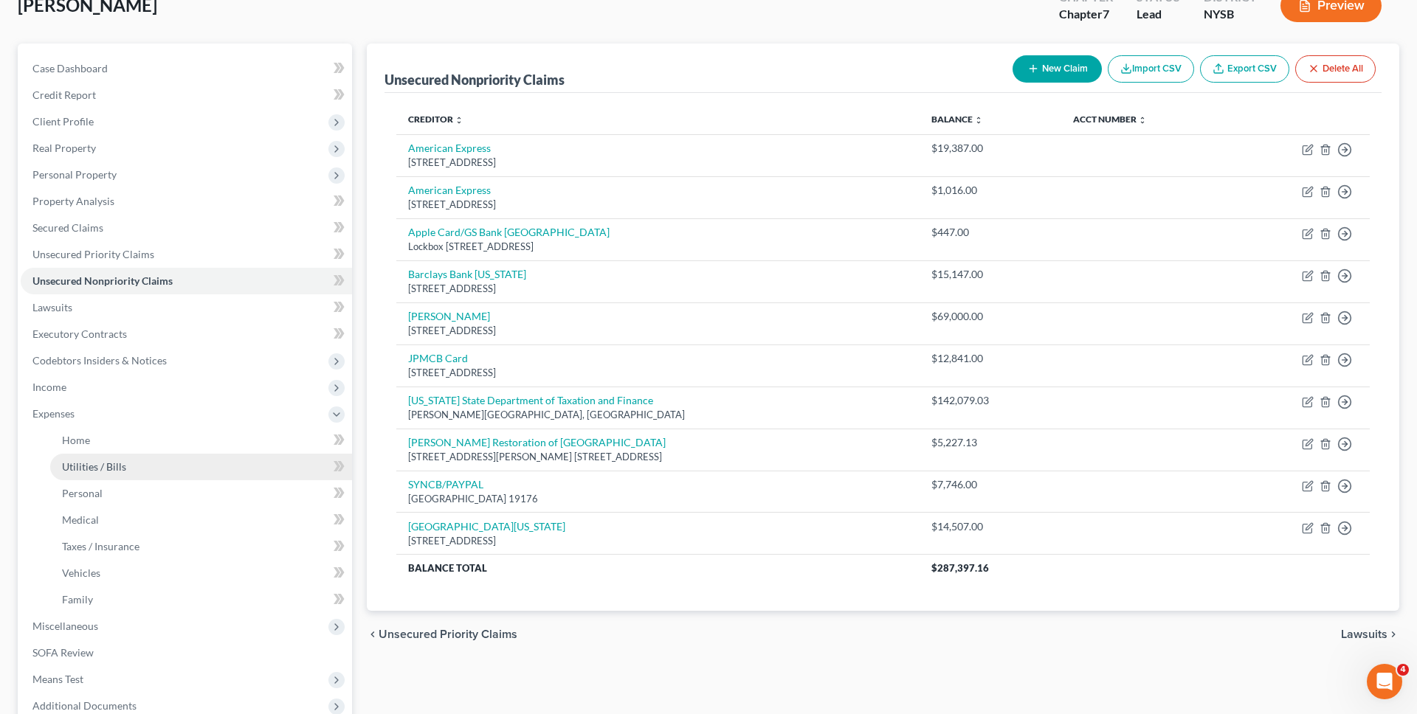
click at [262, 466] on link "Utilities / Bills" at bounding box center [201, 467] width 302 height 27
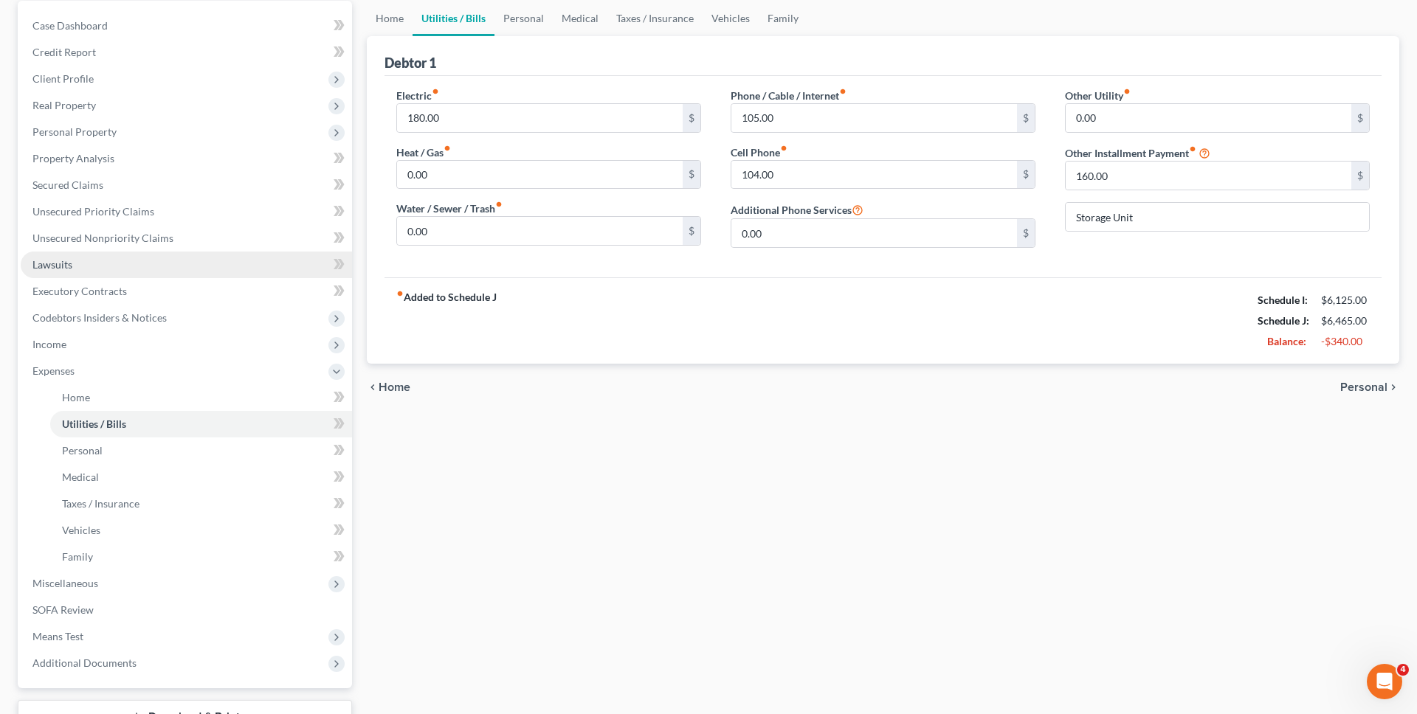
scroll to position [256, 0]
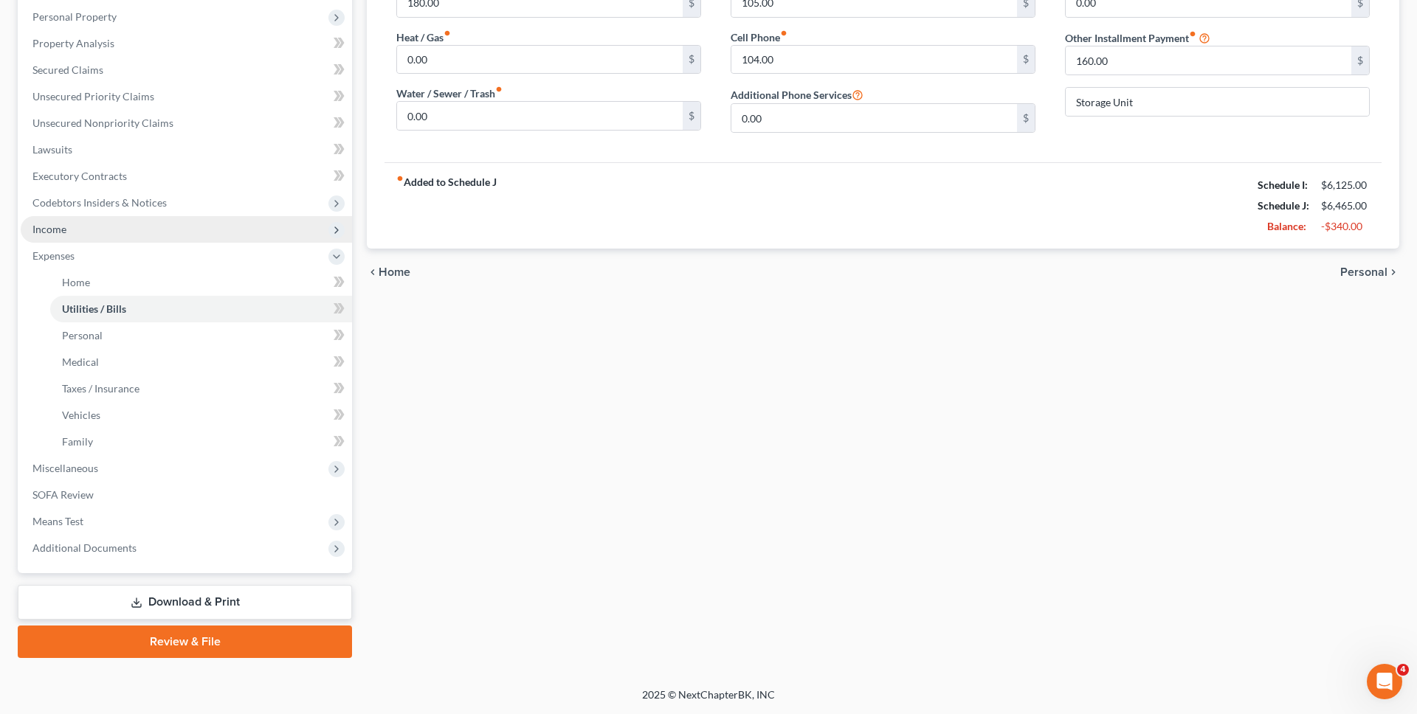
click at [237, 229] on span "Income" at bounding box center [186, 229] width 331 height 27
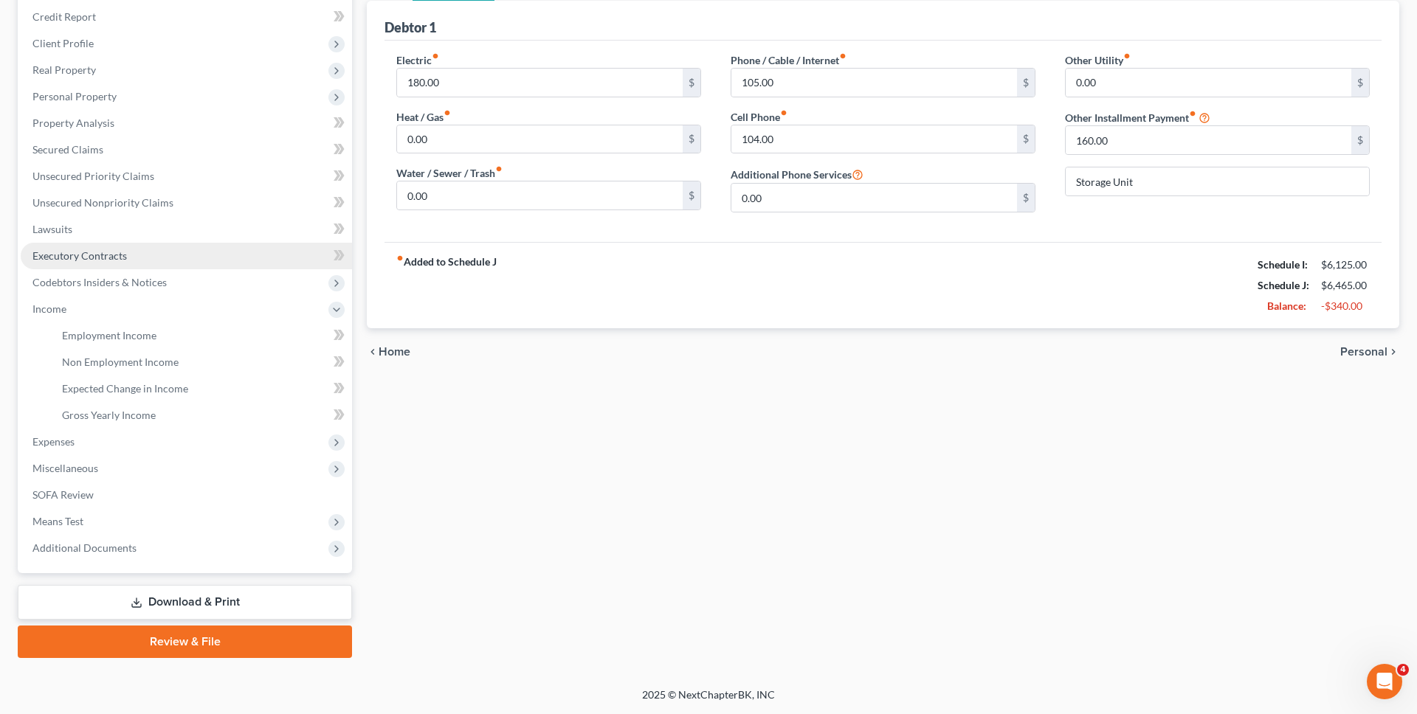
scroll to position [176, 0]
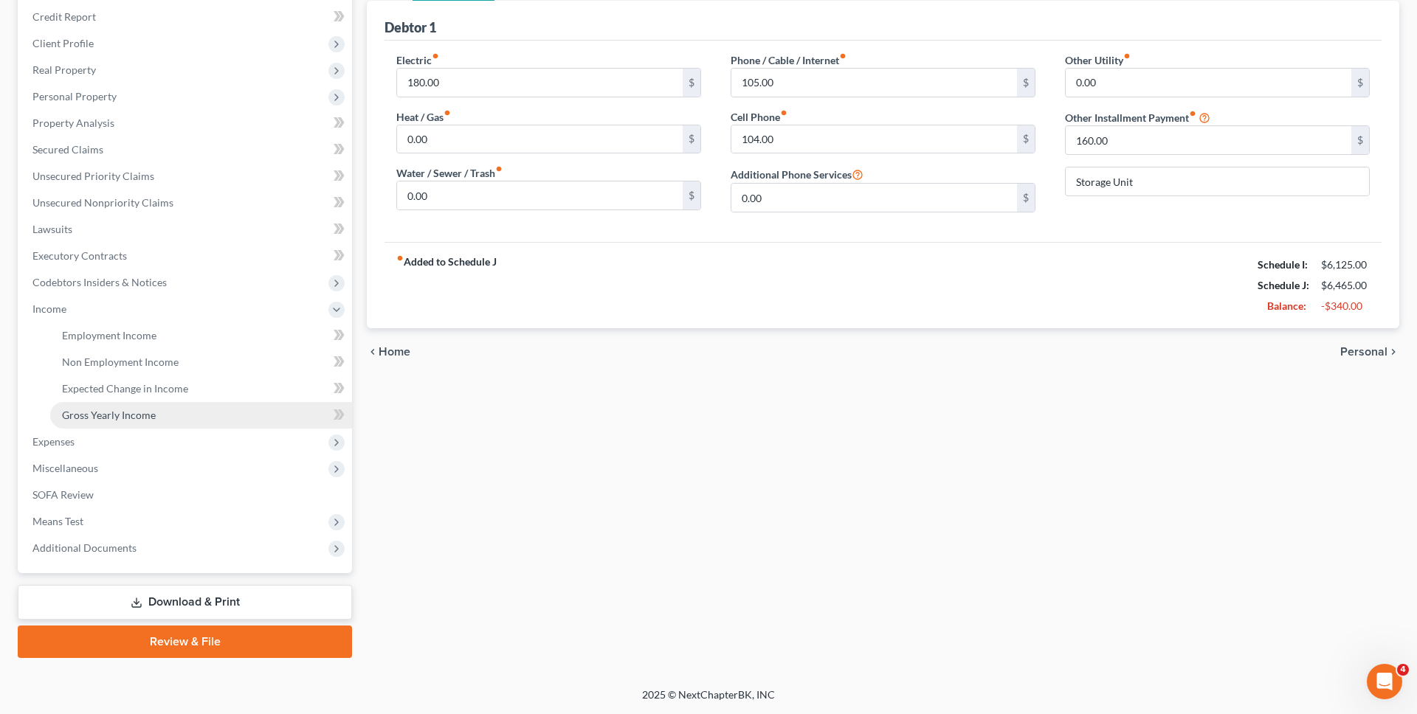
click at [179, 409] on link "Gross Yearly Income" at bounding box center [201, 415] width 302 height 27
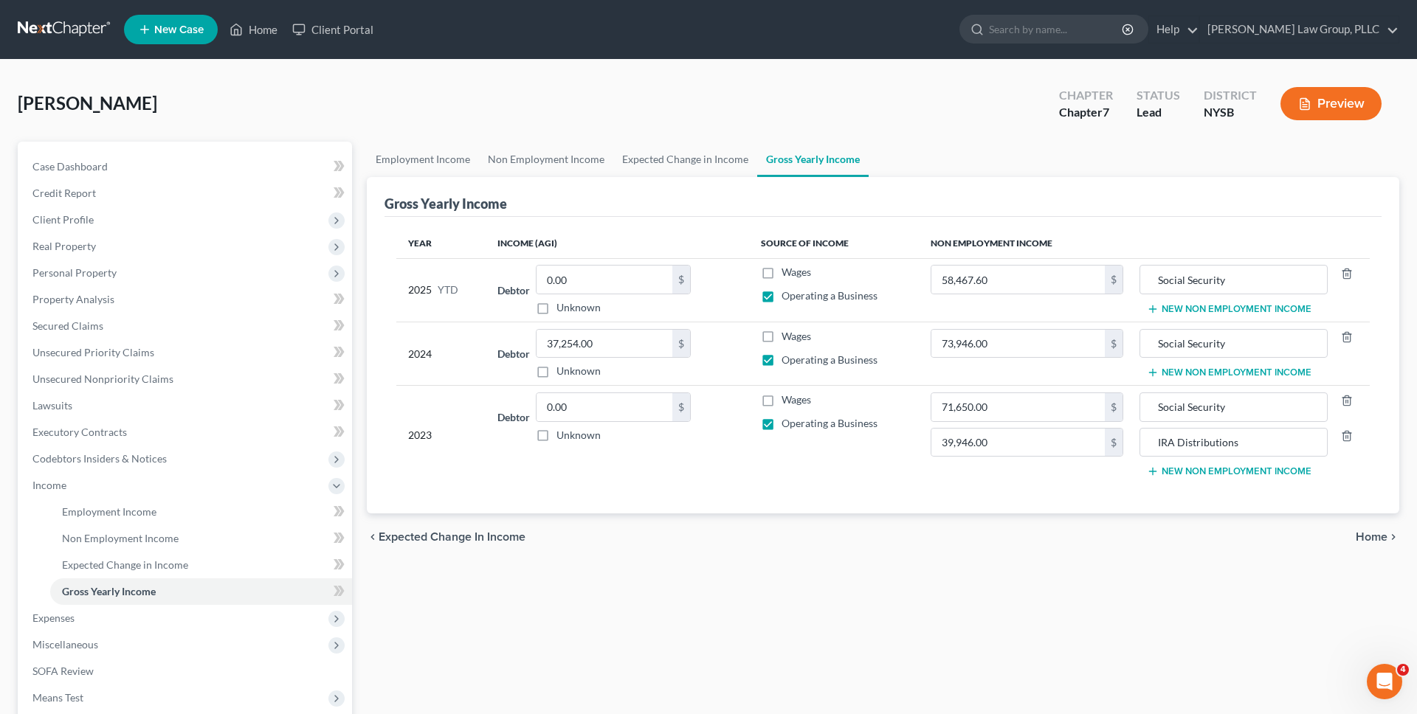
click at [76, 40] on link at bounding box center [65, 29] width 94 height 27
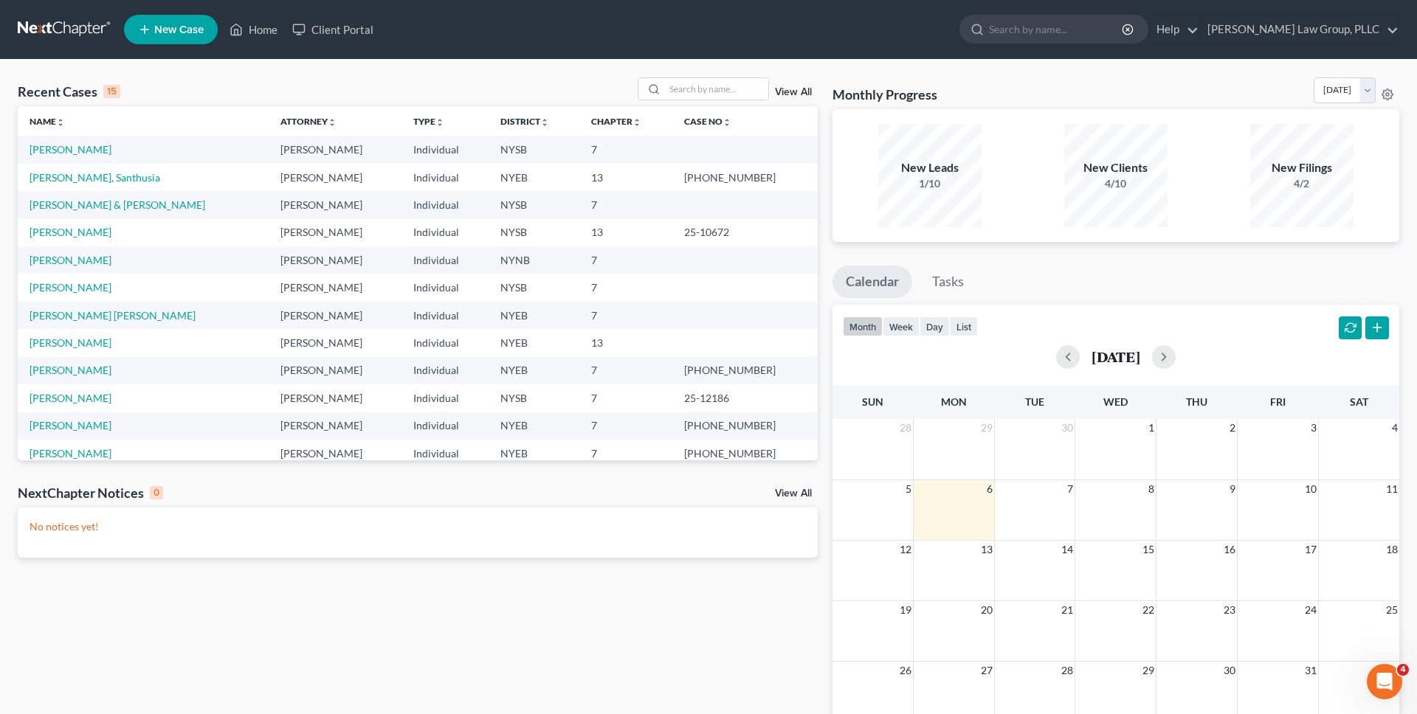
click at [804, 93] on link "View All" at bounding box center [793, 92] width 37 height 10
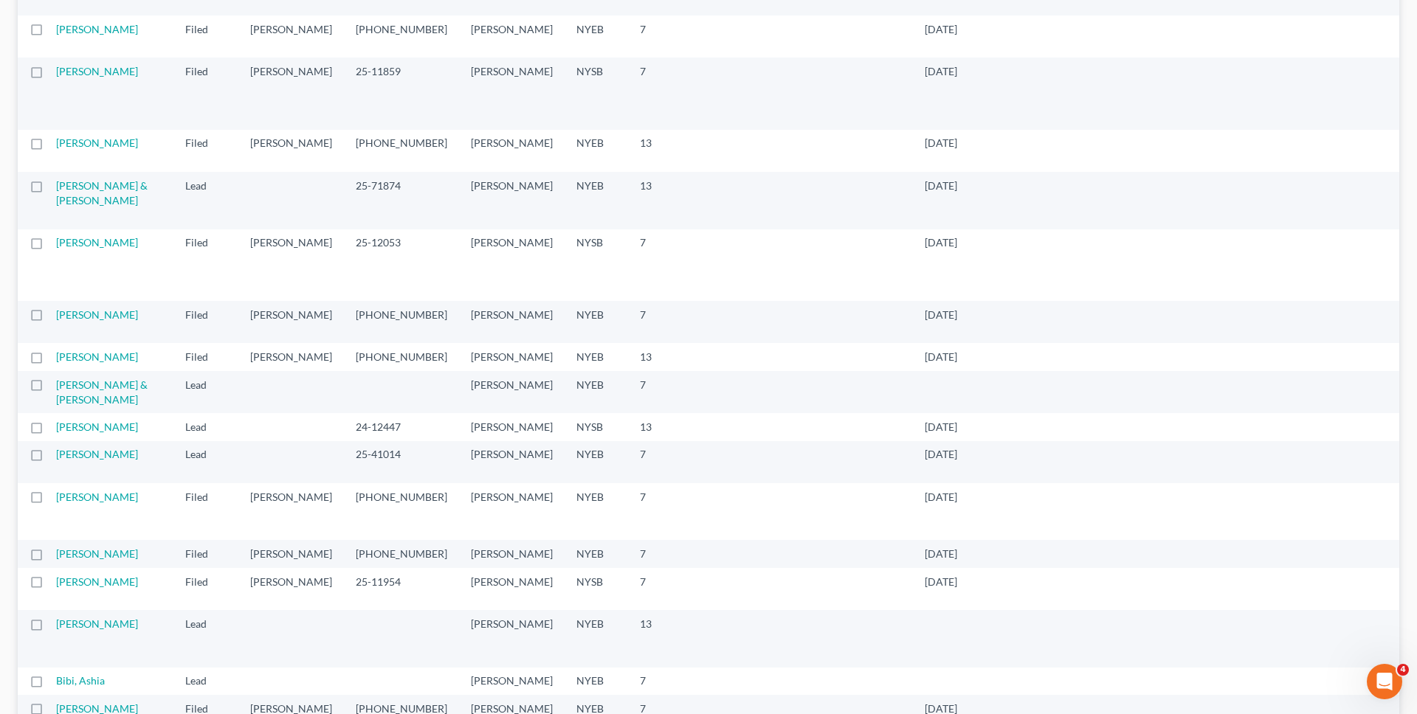
scroll to position [1321, 0]
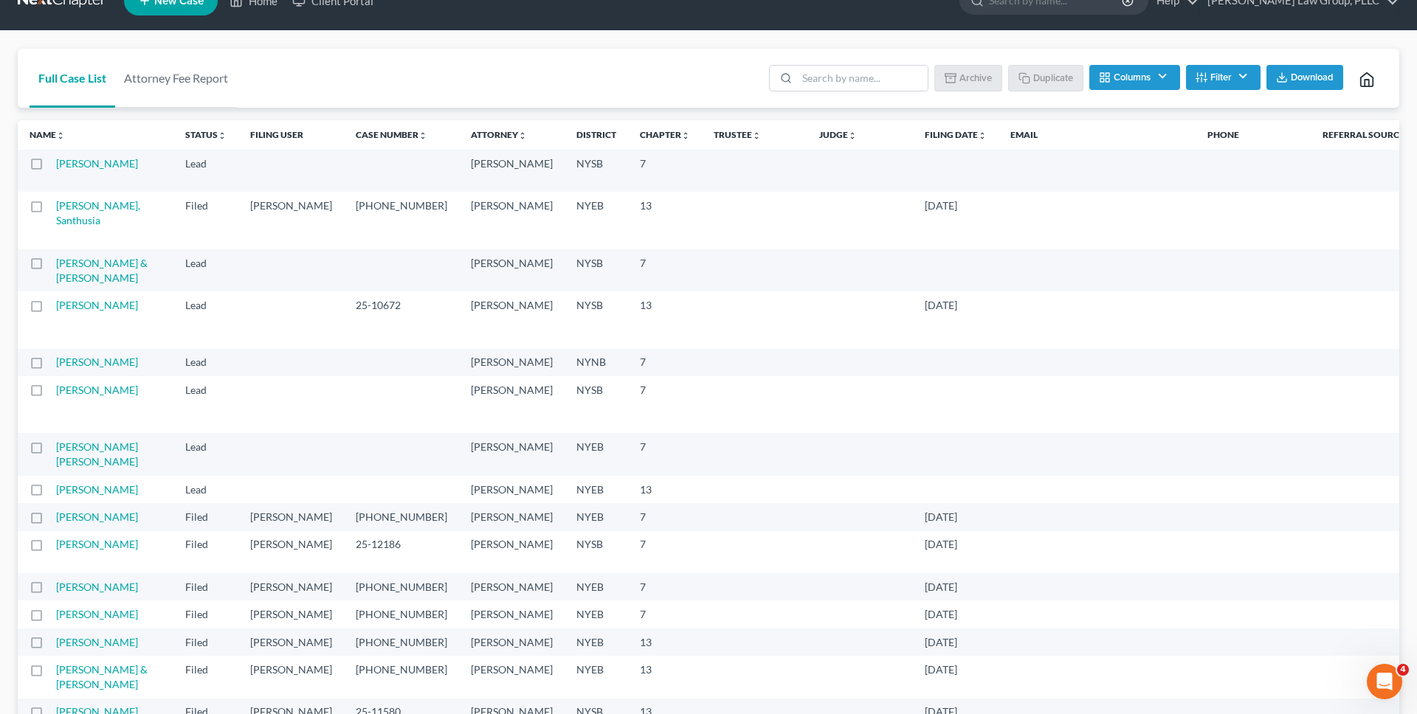
scroll to position [0, 0]
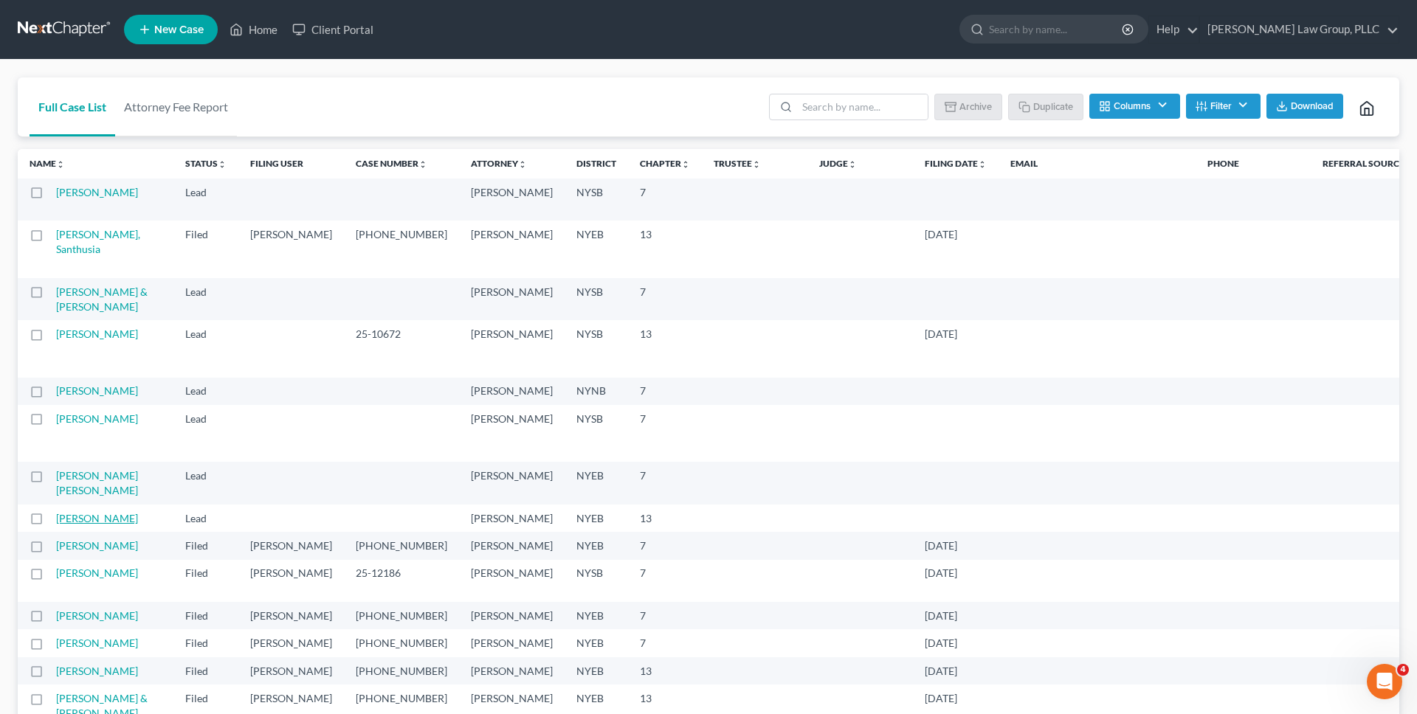
click at [80, 525] on link "[PERSON_NAME]" at bounding box center [97, 518] width 82 height 13
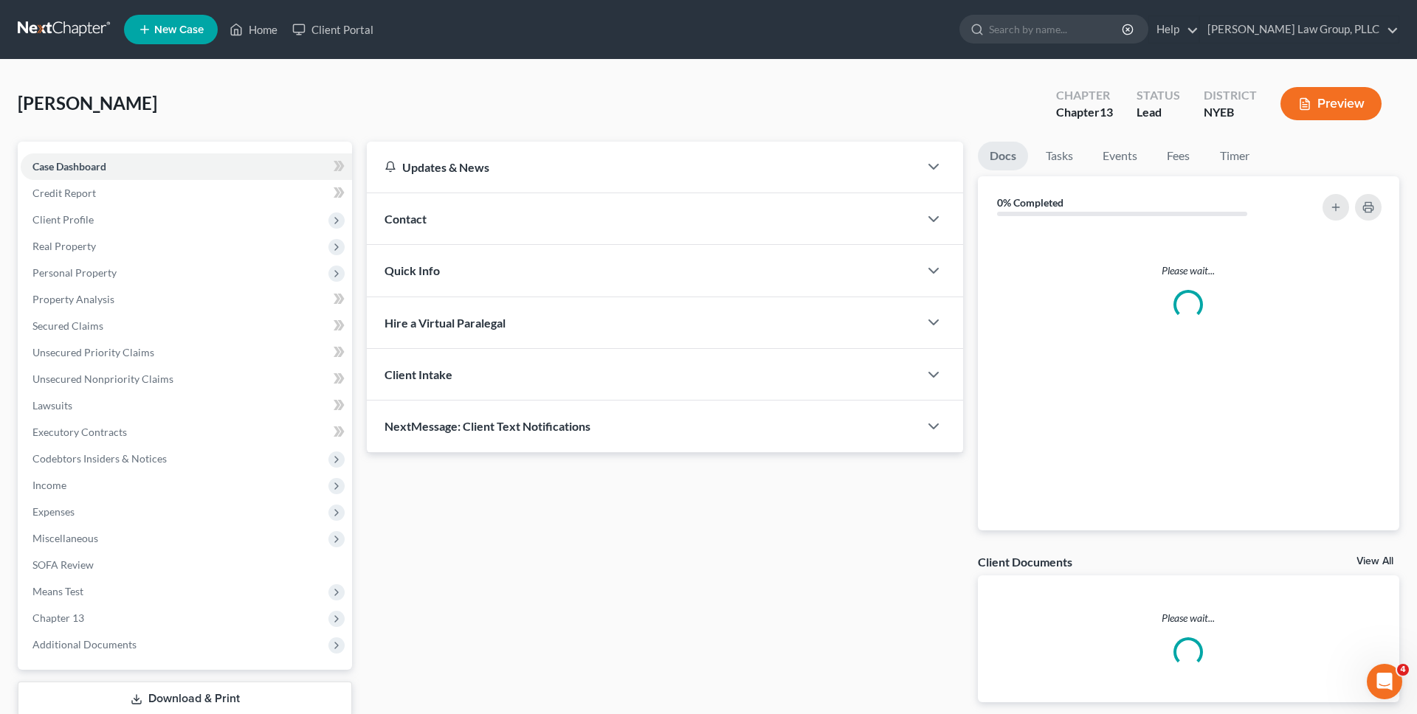
click at [219, 513] on span "Expenses" at bounding box center [186, 512] width 331 height 27
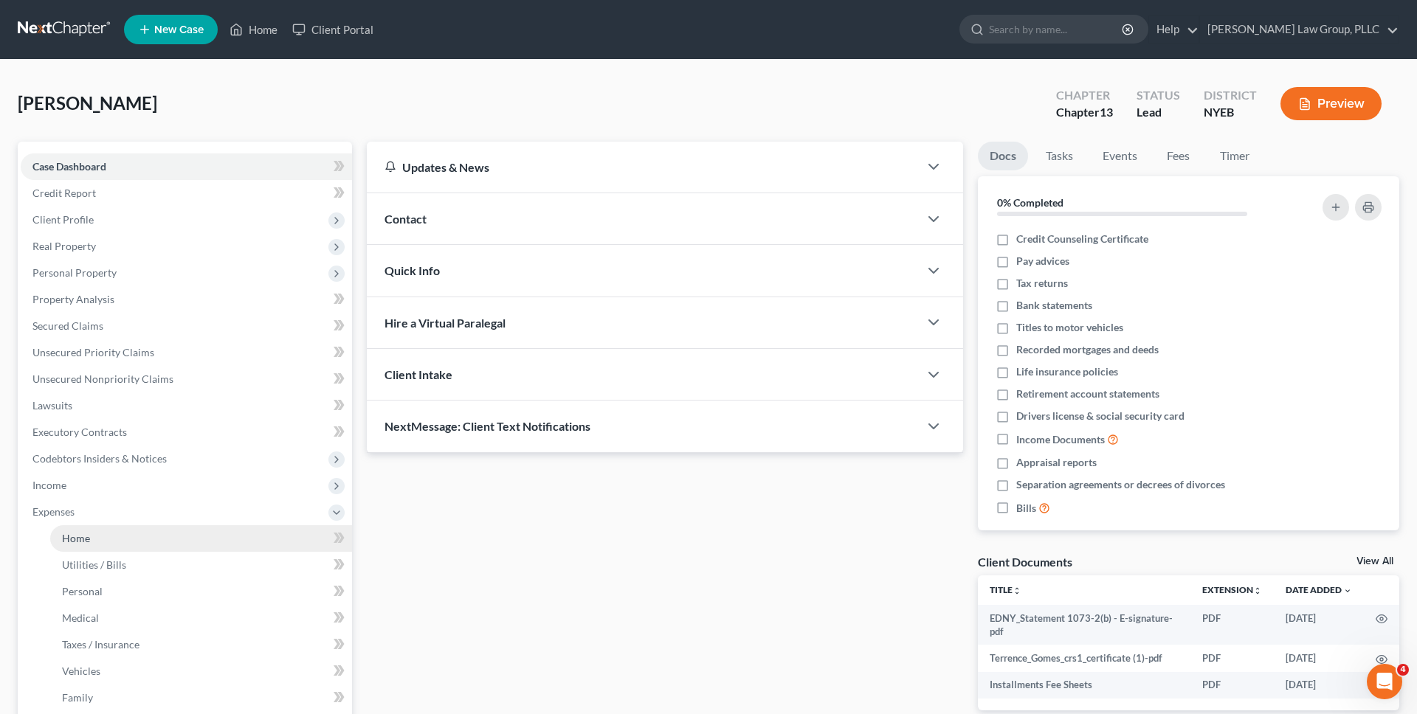
click at [207, 536] on link "Home" at bounding box center [201, 538] width 302 height 27
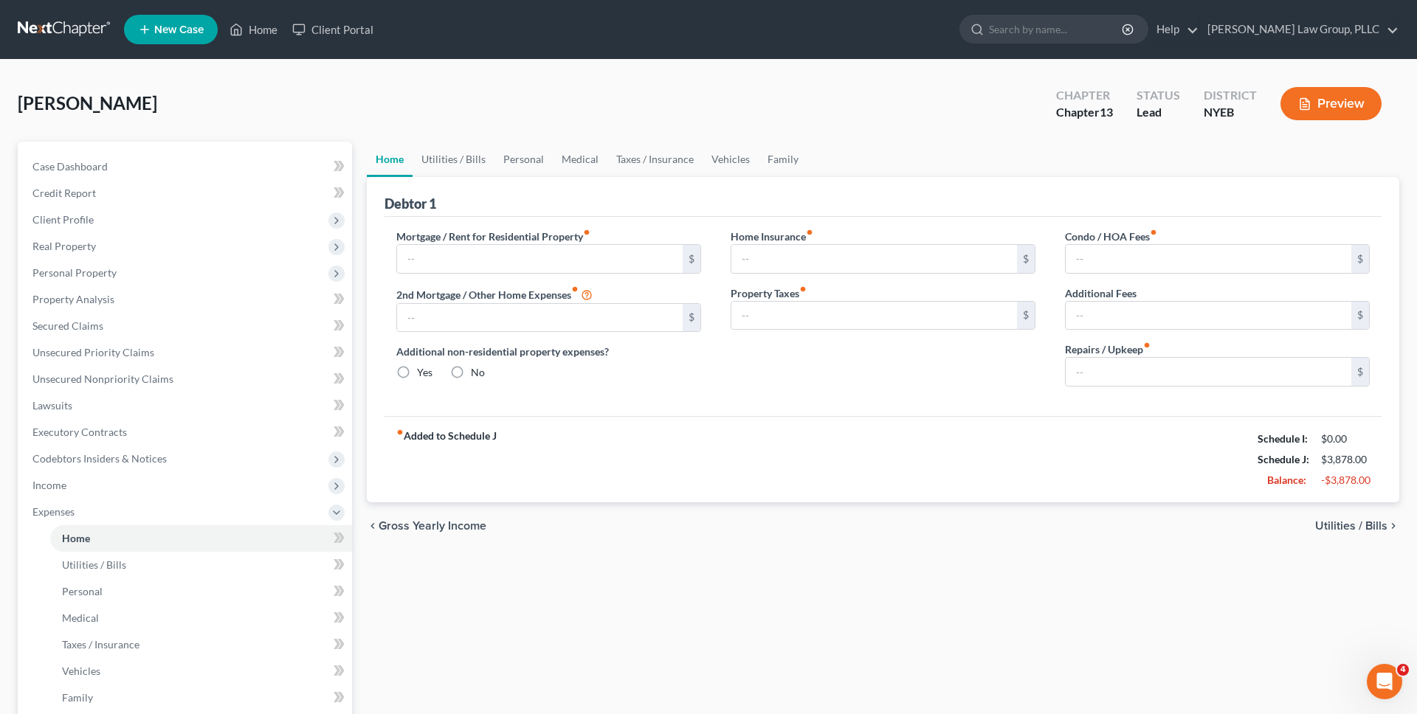
type input "1,200.00"
type input "0.00"
radio input "true"
type input "0.00"
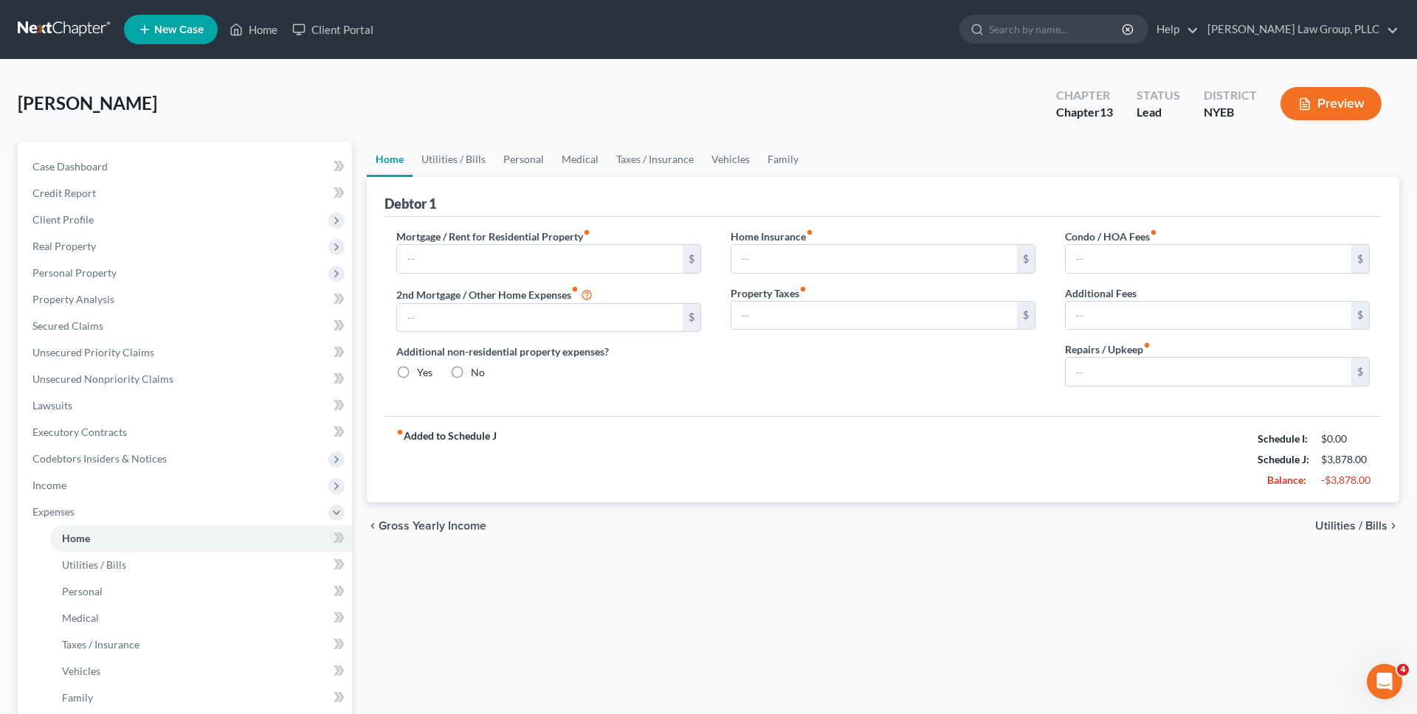
type input "0.00"
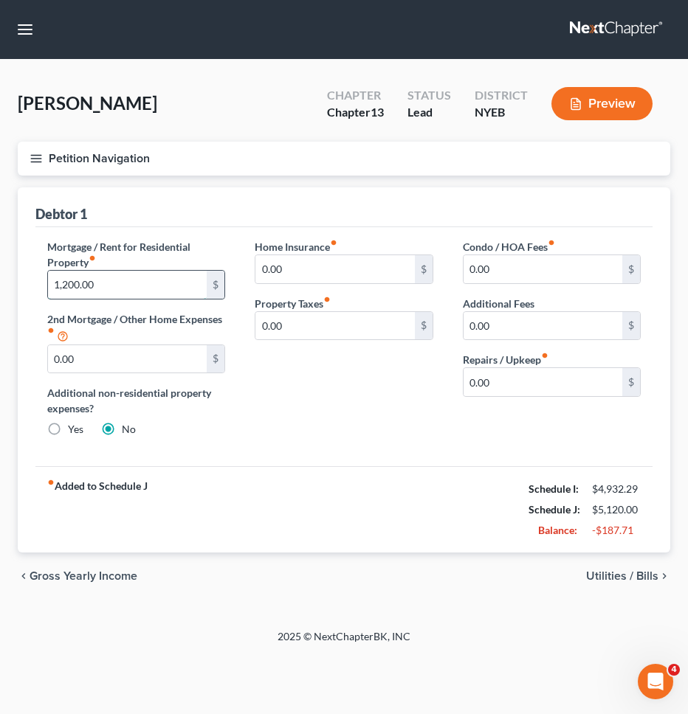
click at [163, 294] on input "1,200.00" at bounding box center [127, 285] width 159 height 28
type input "900"
click at [455, 457] on div "Mortgage / Rent for Residential Property fiber_manual_record 900 $ 2nd Mortgage…" at bounding box center [343, 347] width 617 height 240
click at [595, 579] on span "Utilities / Bills" at bounding box center [622, 576] width 72 height 12
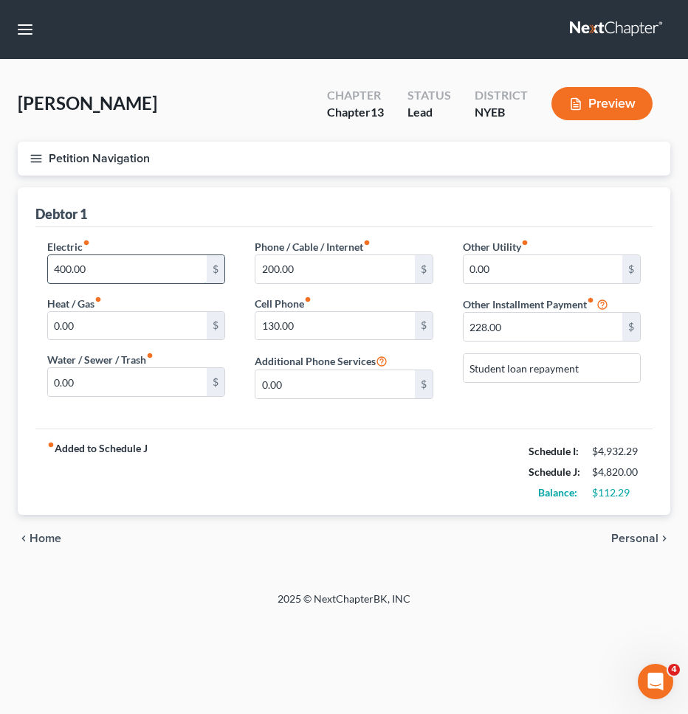
click at [136, 267] on input "400.00" at bounding box center [127, 269] width 159 height 28
type input "2"
type input "200"
click at [341, 278] on input "200.00" at bounding box center [334, 269] width 159 height 28
type input "55"
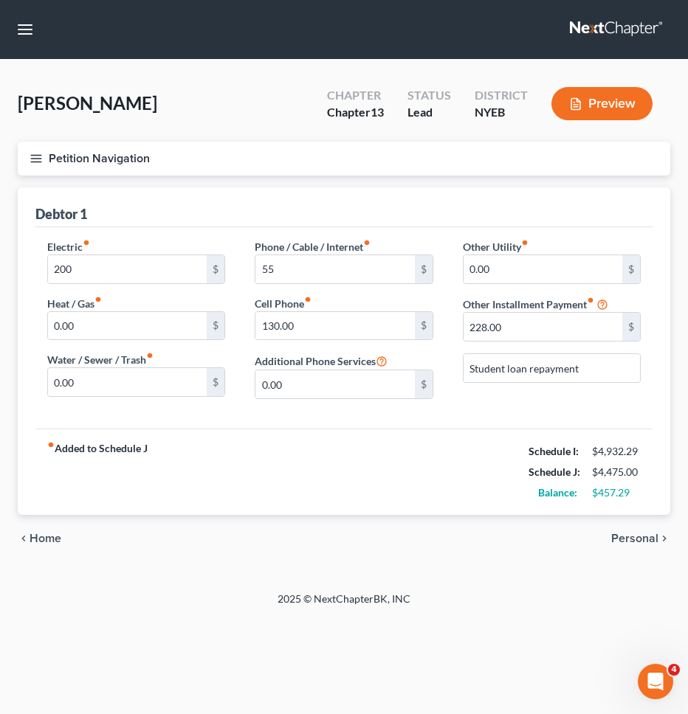
click at [360, 483] on div "fiber_manual_record Added to Schedule J Schedule I: $4,932.29 Schedule J: $4,47…" at bounding box center [343, 472] width 617 height 86
click at [633, 538] on span "Personal" at bounding box center [634, 539] width 47 height 12
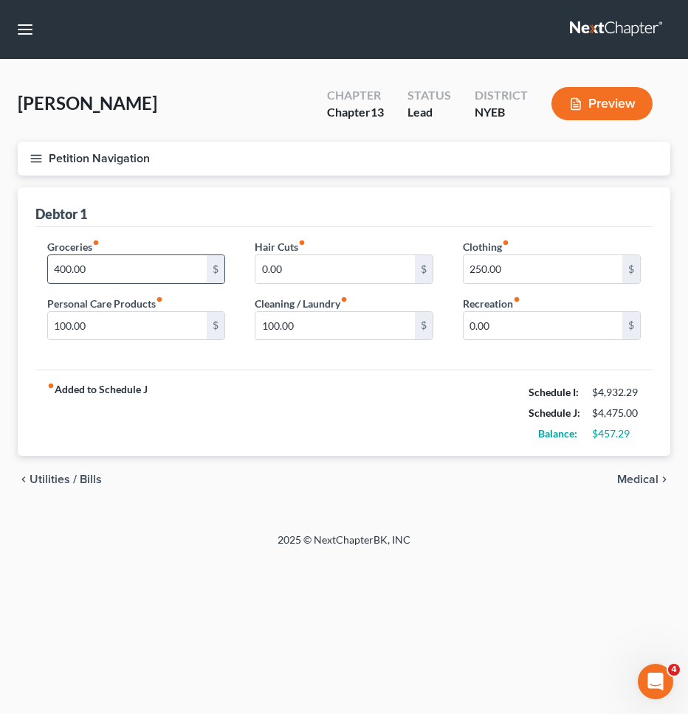
click at [151, 278] on input "400.00" at bounding box center [127, 269] width 159 height 28
type input "200"
click at [551, 269] on input "250.00" at bounding box center [542, 269] width 159 height 28
type input "100"
click at [412, 398] on div "fiber_manual_record Added to Schedule J Schedule I: $4,932.29 Schedule J: $4,12…" at bounding box center [343, 413] width 617 height 86
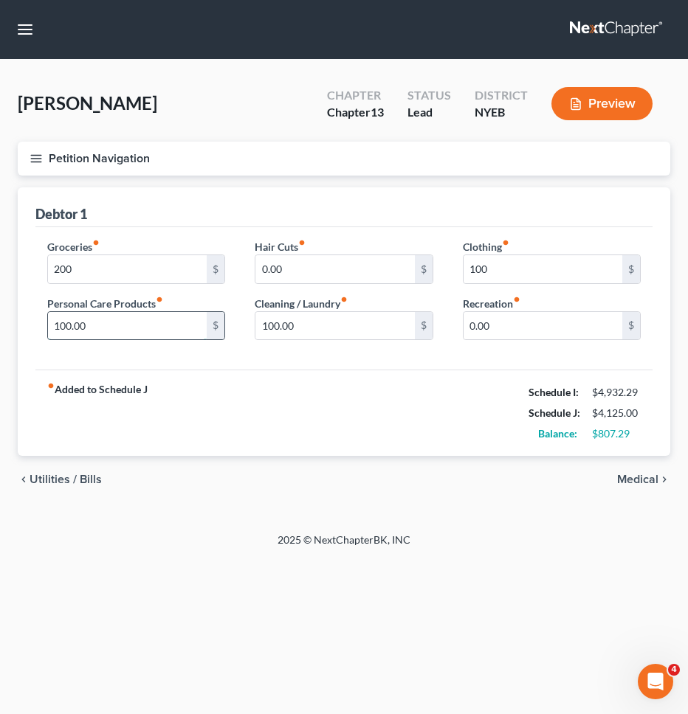
click at [131, 324] on input "100.00" at bounding box center [127, 326] width 159 height 28
type input "50"
click at [385, 401] on div "fiber_manual_record Added to Schedule J Schedule I: $4,932.29 Schedule J: $4,07…" at bounding box center [343, 413] width 617 height 86
click at [418, 139] on div "Gomes, Terrence Upgraded Chapter Chapter 13 Status Lead District NYEB Preview" at bounding box center [344, 109] width 652 height 64
click at [372, 156] on button "Petition Navigation" at bounding box center [344, 159] width 652 height 34
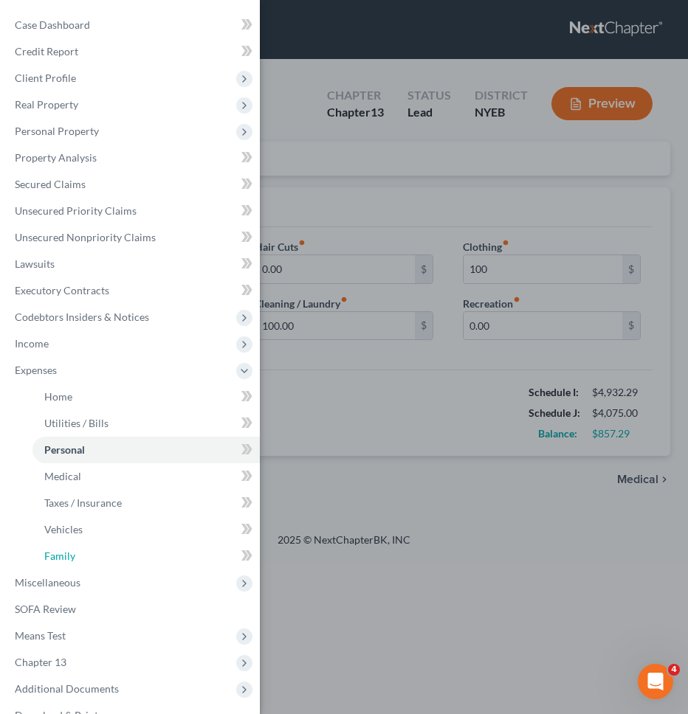
click at [187, 548] on link "Family" at bounding box center [145, 556] width 227 height 27
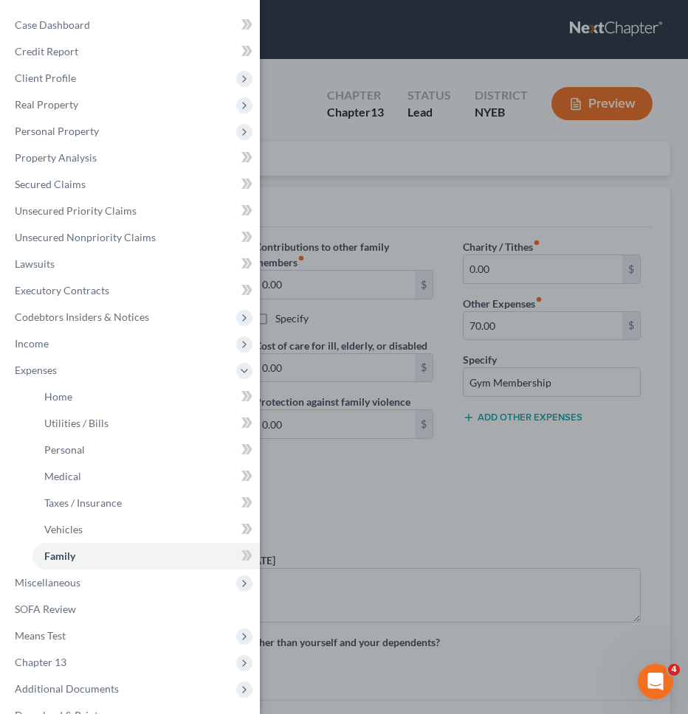
click at [504, 335] on div "Case Dashboard Payments Invoices Payments Payments Credit Report Client Profile" at bounding box center [344, 357] width 688 height 714
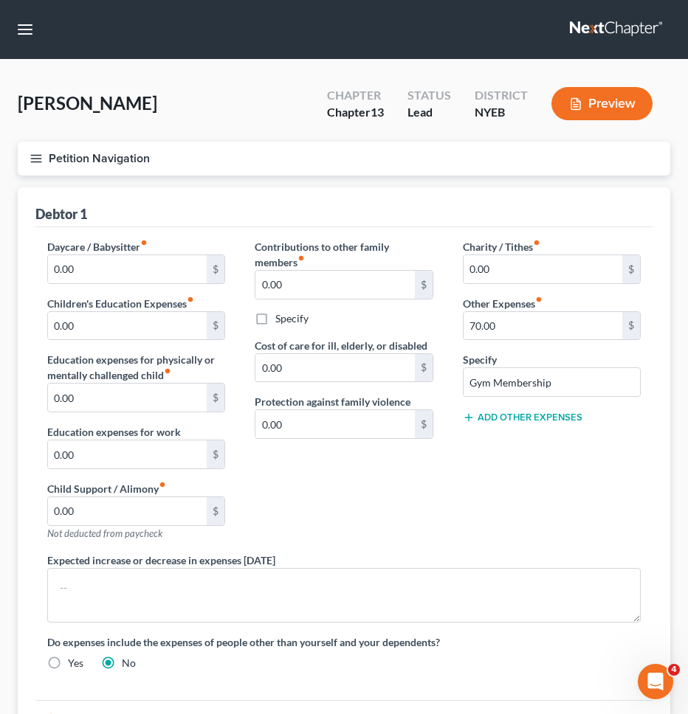
click at [515, 332] on div "Case Dashboard Payments Invoices Payments Payments Credit Report Client Profile" at bounding box center [344, 357] width 688 height 714
click at [515, 332] on input "70.00" at bounding box center [542, 326] width 159 height 28
click at [525, 392] on input "Gym Membership" at bounding box center [551, 382] width 176 height 28
click at [502, 479] on div "Charity / Tithes fiber_manual_record 0.00 $ Other Expenses fiber_manual_record …" at bounding box center [551, 396] width 207 height 314
click at [346, 155] on button "Petition Navigation" at bounding box center [344, 159] width 652 height 34
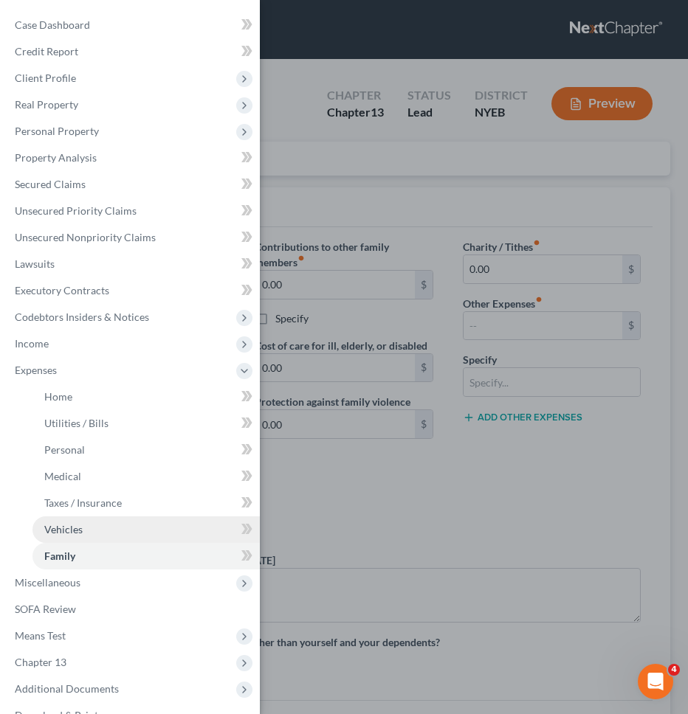
click at [168, 519] on link "Vehicles" at bounding box center [145, 530] width 227 height 27
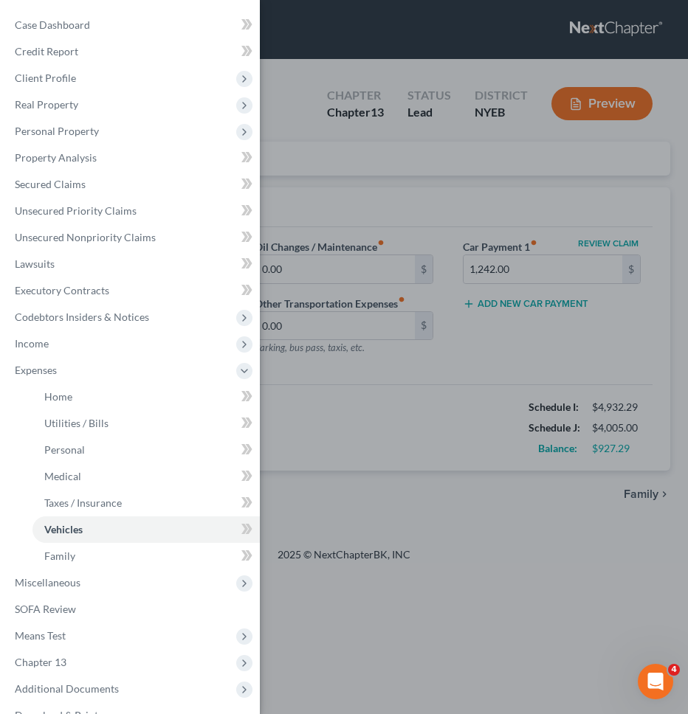
click at [372, 486] on div "Case Dashboard Payments Invoices Payments Payments Credit Report Client Profile" at bounding box center [344, 357] width 688 height 714
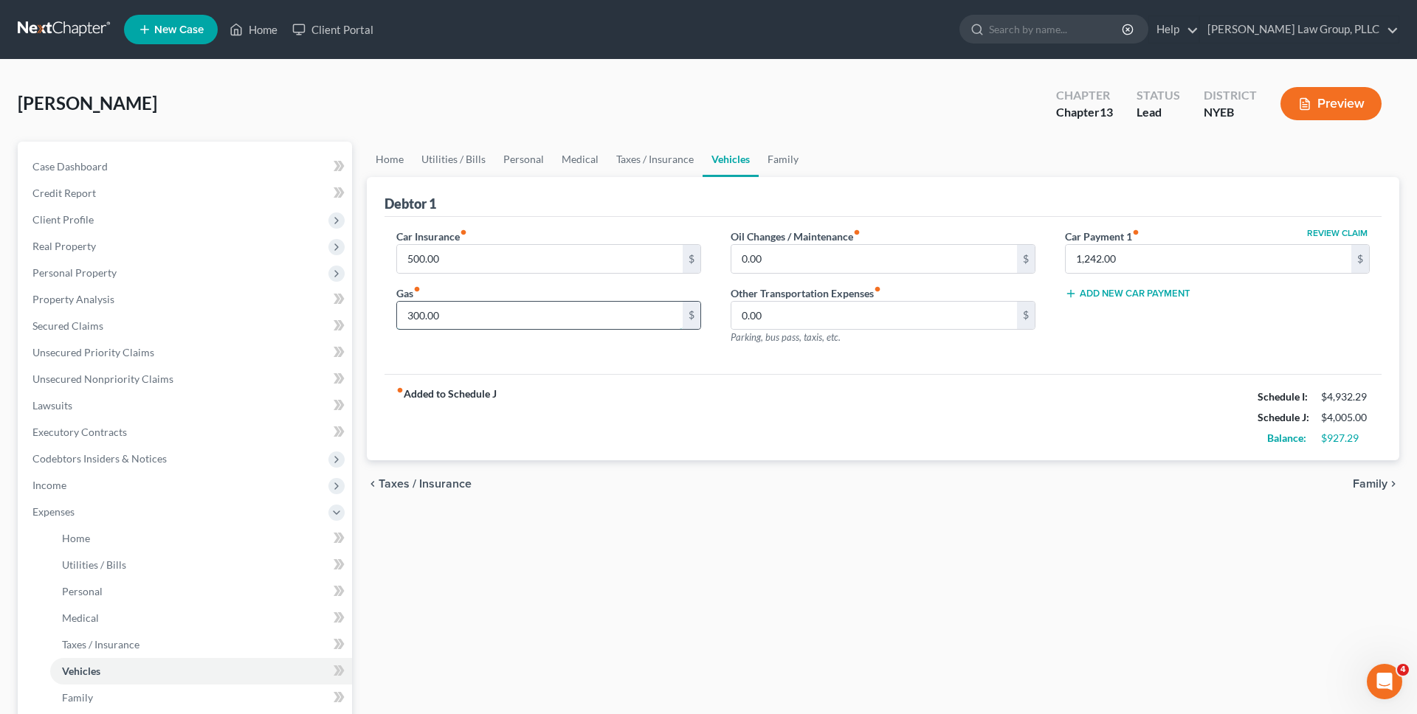
click at [610, 320] on input "300.00" at bounding box center [540, 316] width 286 height 28
click at [784, 449] on div "fiber_manual_record Added to Schedule J Schedule I: $4,932.29 Schedule J: $3,85…" at bounding box center [883, 417] width 997 height 86
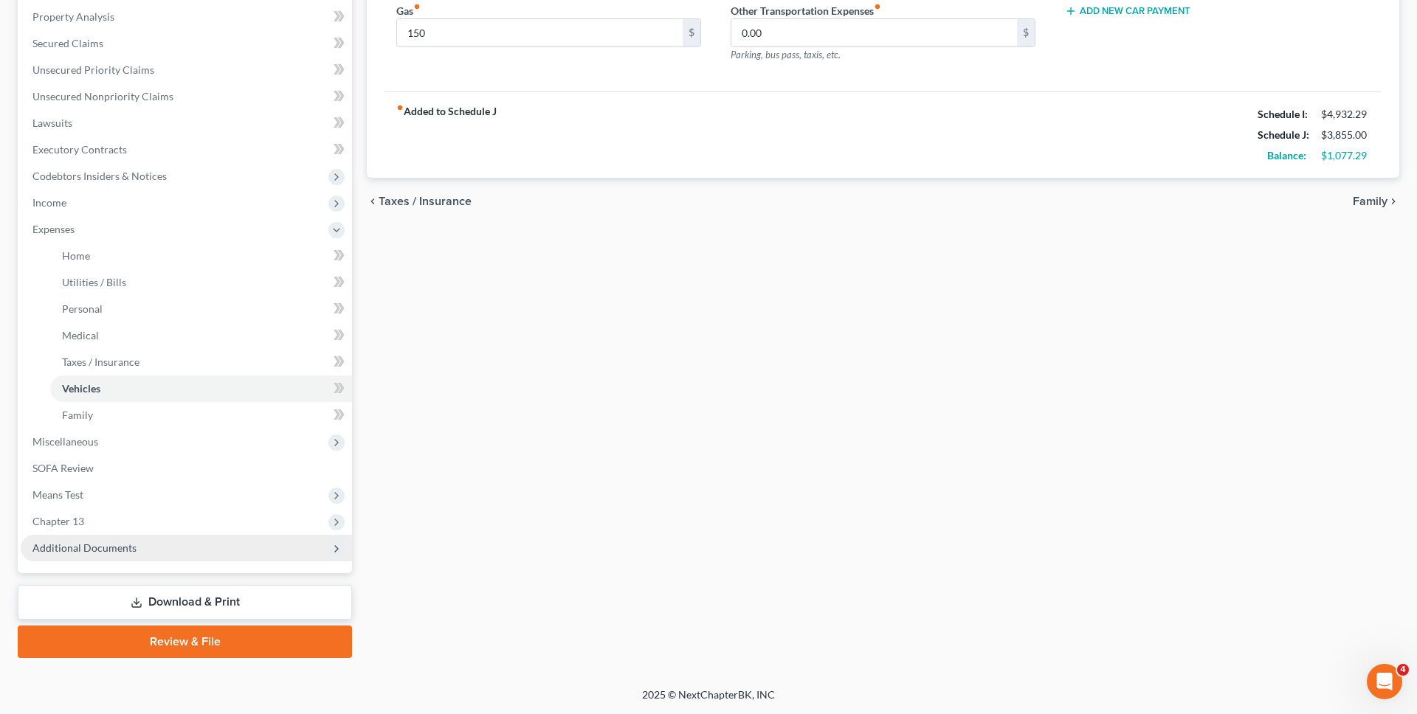
click at [252, 554] on span "Additional Documents" at bounding box center [186, 548] width 331 height 27
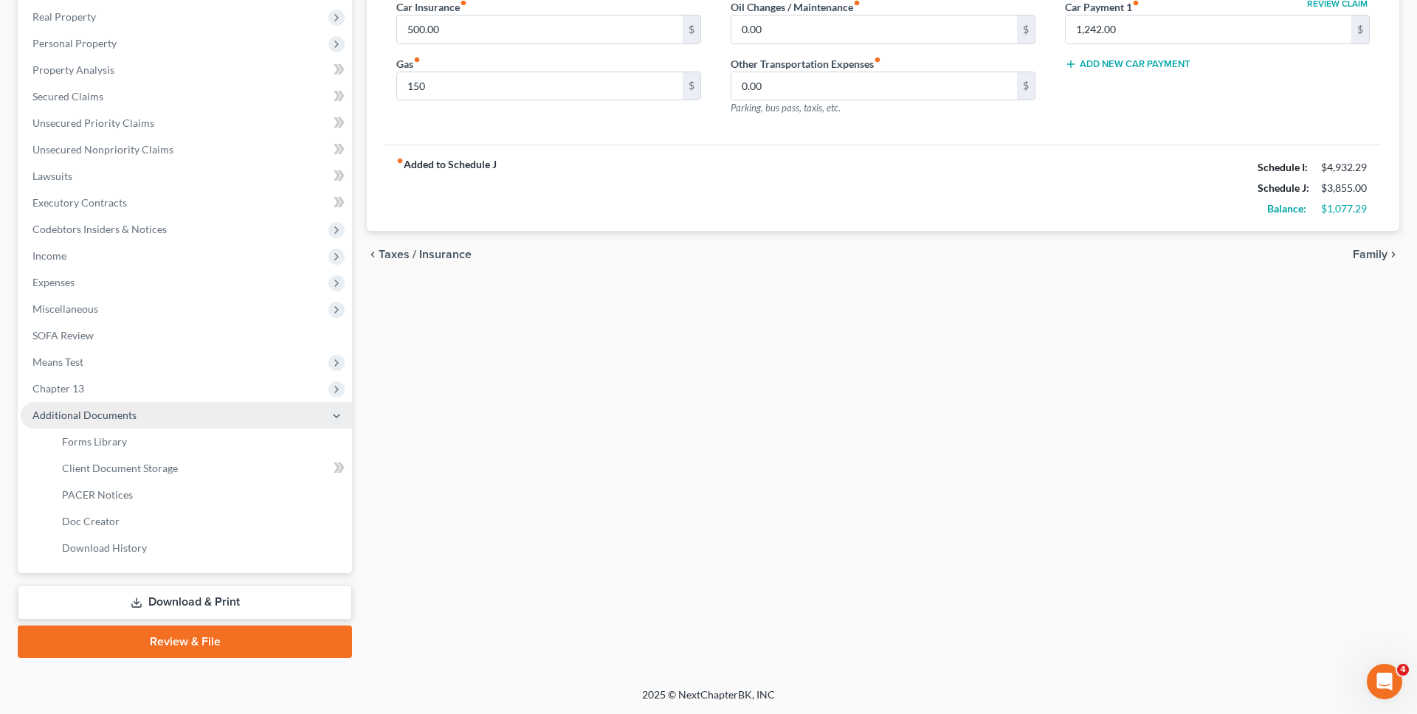
scroll to position [230, 0]
click at [239, 561] on link "Download History" at bounding box center [201, 548] width 302 height 27
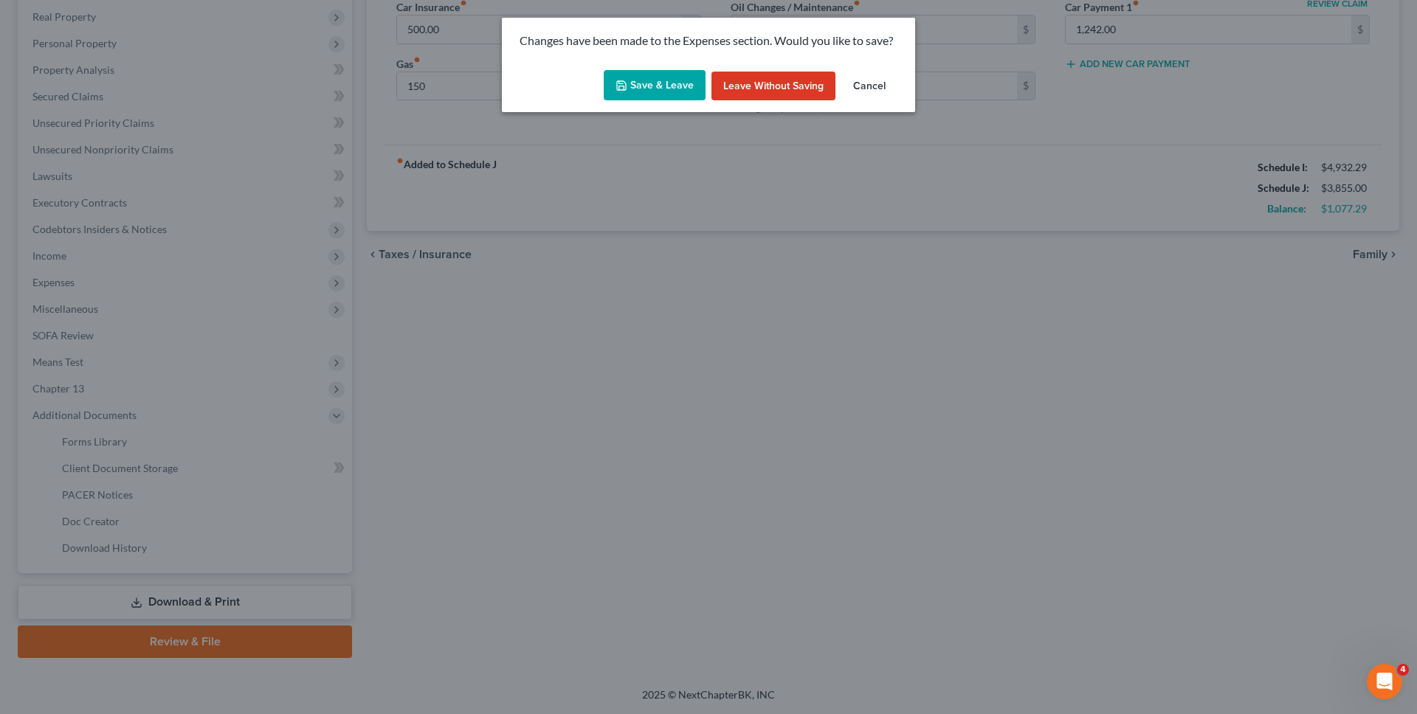
click at [627, 107] on div "Save & Leave Leave without Saving Cancel" at bounding box center [708, 88] width 413 height 49
click at [642, 81] on button "Save & Leave" at bounding box center [655, 85] width 102 height 31
type input "150.00"
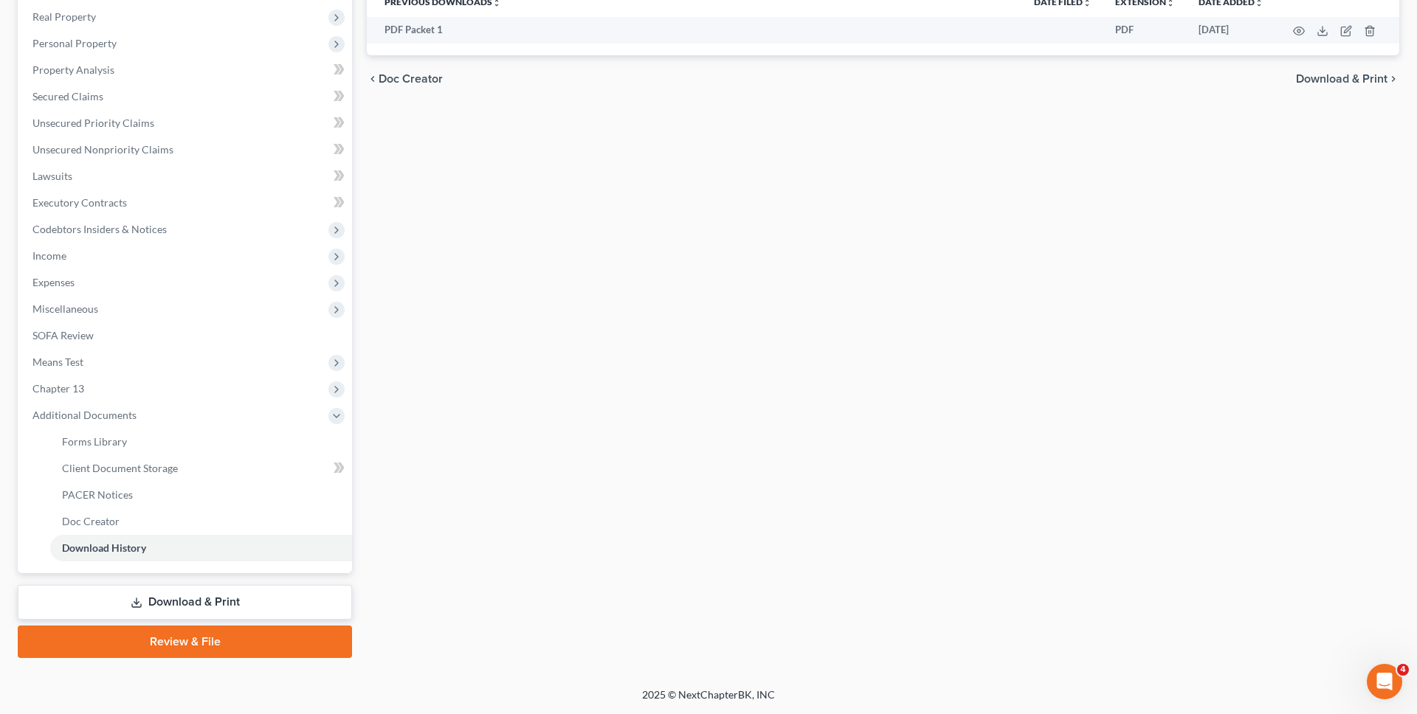
click at [288, 591] on link "Download & Print" at bounding box center [185, 602] width 334 height 35
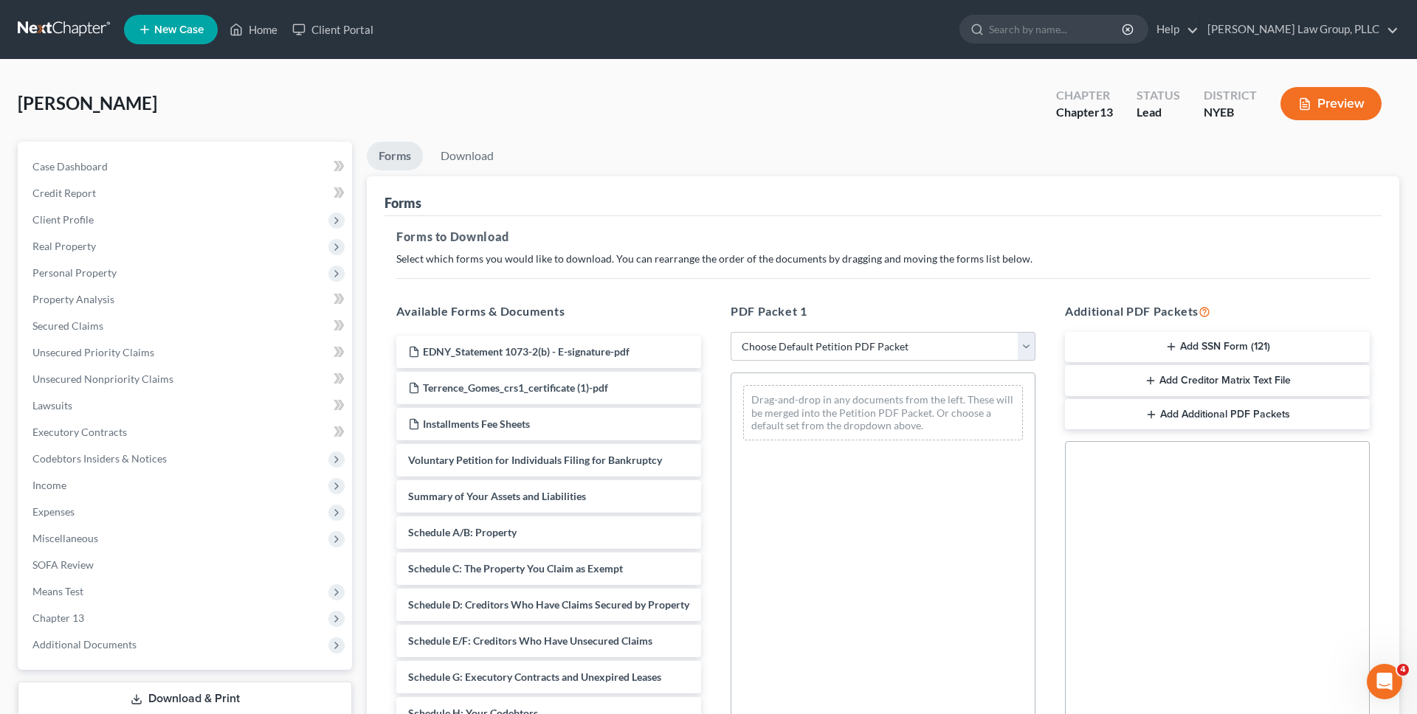
click at [894, 362] on div "PDF Packet 1 Choose Default Petition PDF Packet Complete Bankruptcy Petition (a…" at bounding box center [883, 541] width 334 height 500
click at [894, 346] on select "Choose Default Petition PDF Packet Complete Bankruptcy Petition (all forms and …" at bounding box center [883, 347] width 305 height 30
select select "0"
click at [731, 332] on select "Choose Default Petition PDF Packet Complete Bankruptcy Petition (all forms and …" at bounding box center [883, 347] width 305 height 30
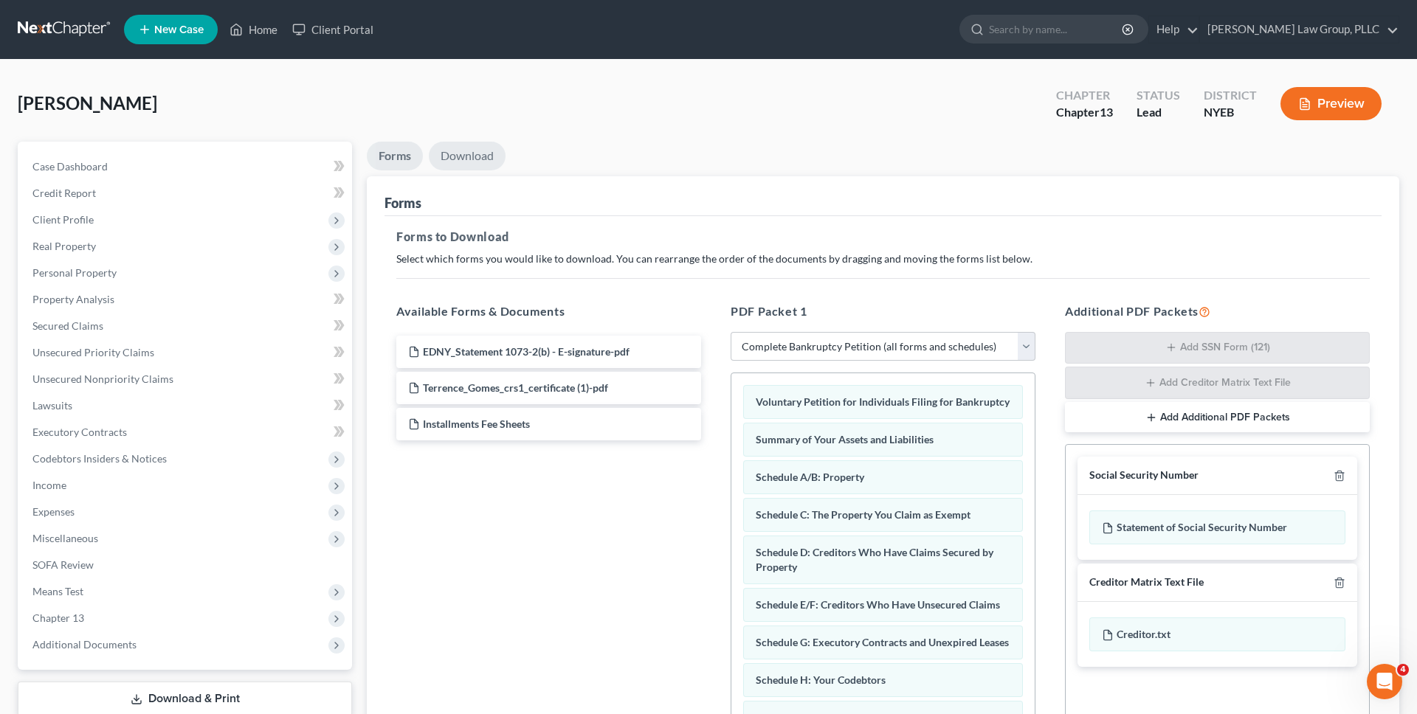
click at [477, 160] on link "Download" at bounding box center [467, 156] width 77 height 29
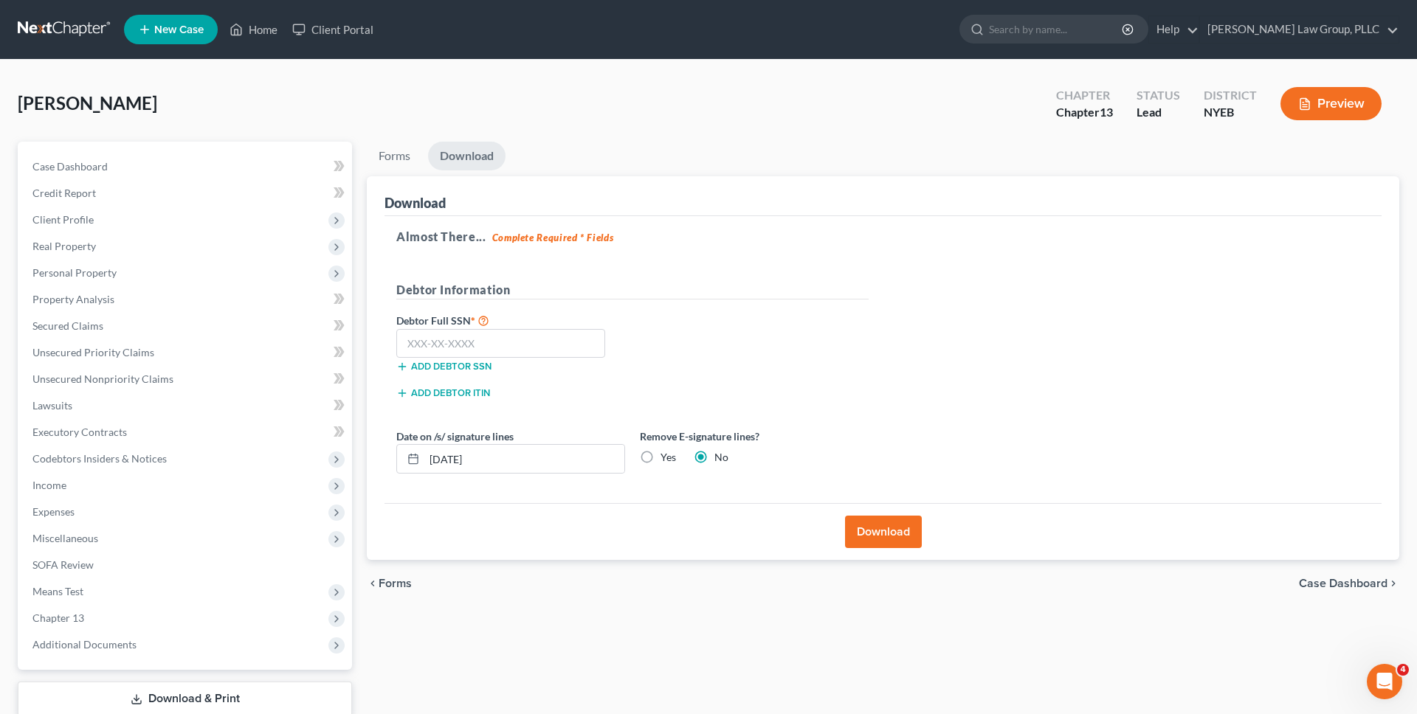
click at [661, 456] on label "Yes" at bounding box center [668, 457] width 15 height 15
click at [666, 456] on input "Yes" at bounding box center [671, 455] width 10 height 10
radio input "true"
radio input "false"
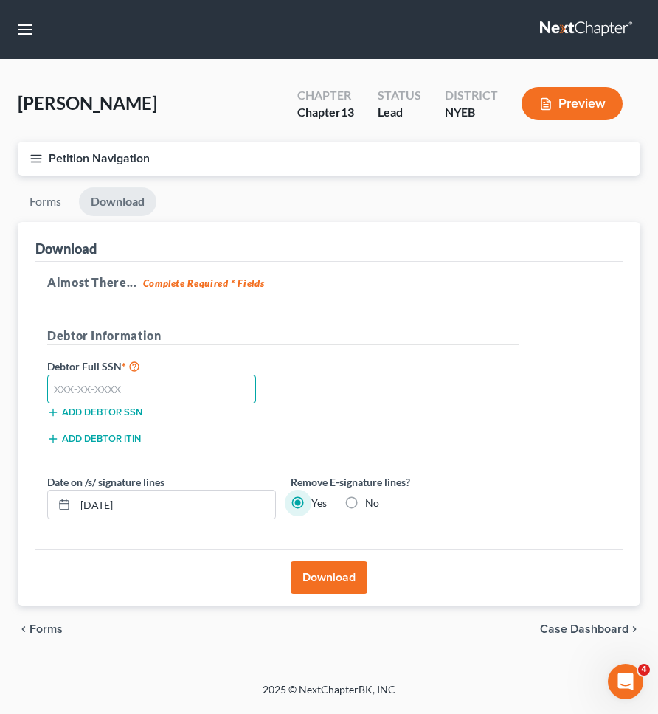
click at [169, 388] on input "text" at bounding box center [151, 390] width 209 height 30
type input "072-58-1586"
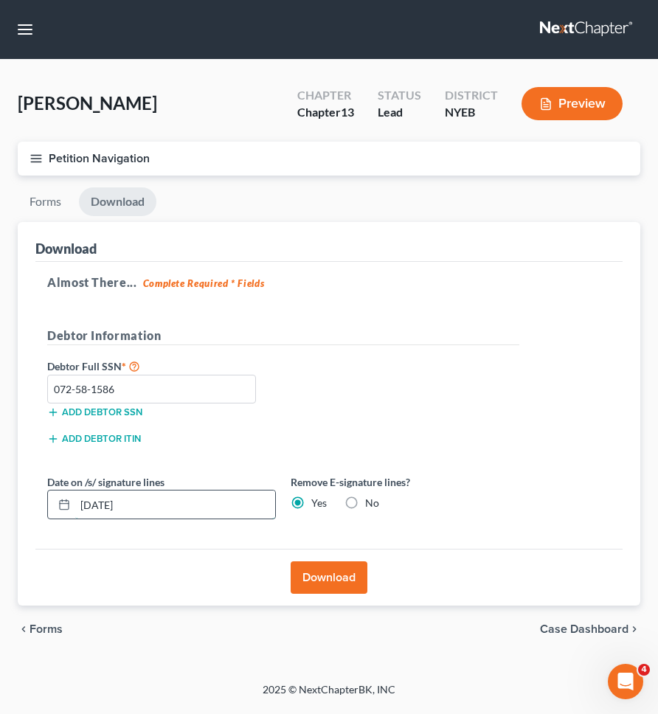
click at [232, 500] on input "10/06/2025" at bounding box center [175, 505] width 200 height 28
click at [354, 587] on button "Download" at bounding box center [329, 578] width 77 height 32
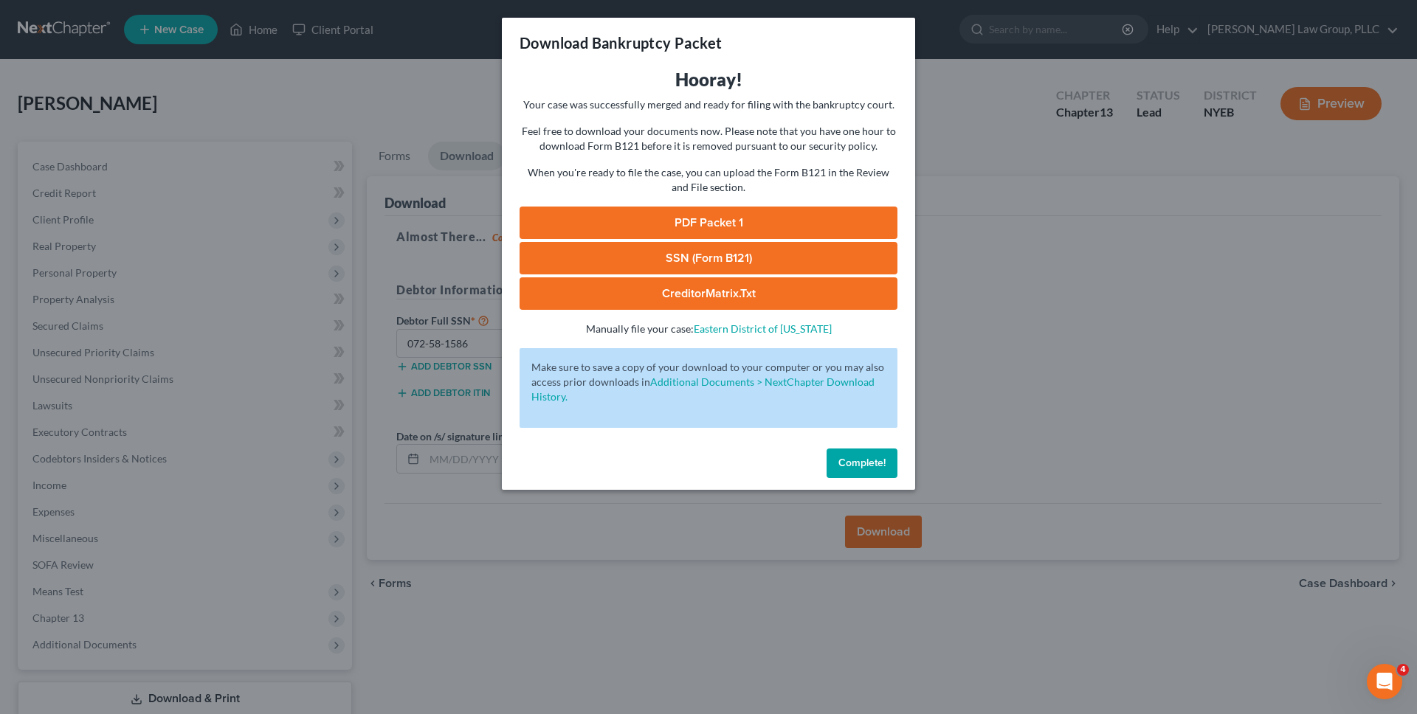
click at [800, 255] on link "SSN (Form B121)" at bounding box center [709, 258] width 378 height 32
click at [697, 228] on link "PDF Packet 1" at bounding box center [709, 223] width 378 height 32
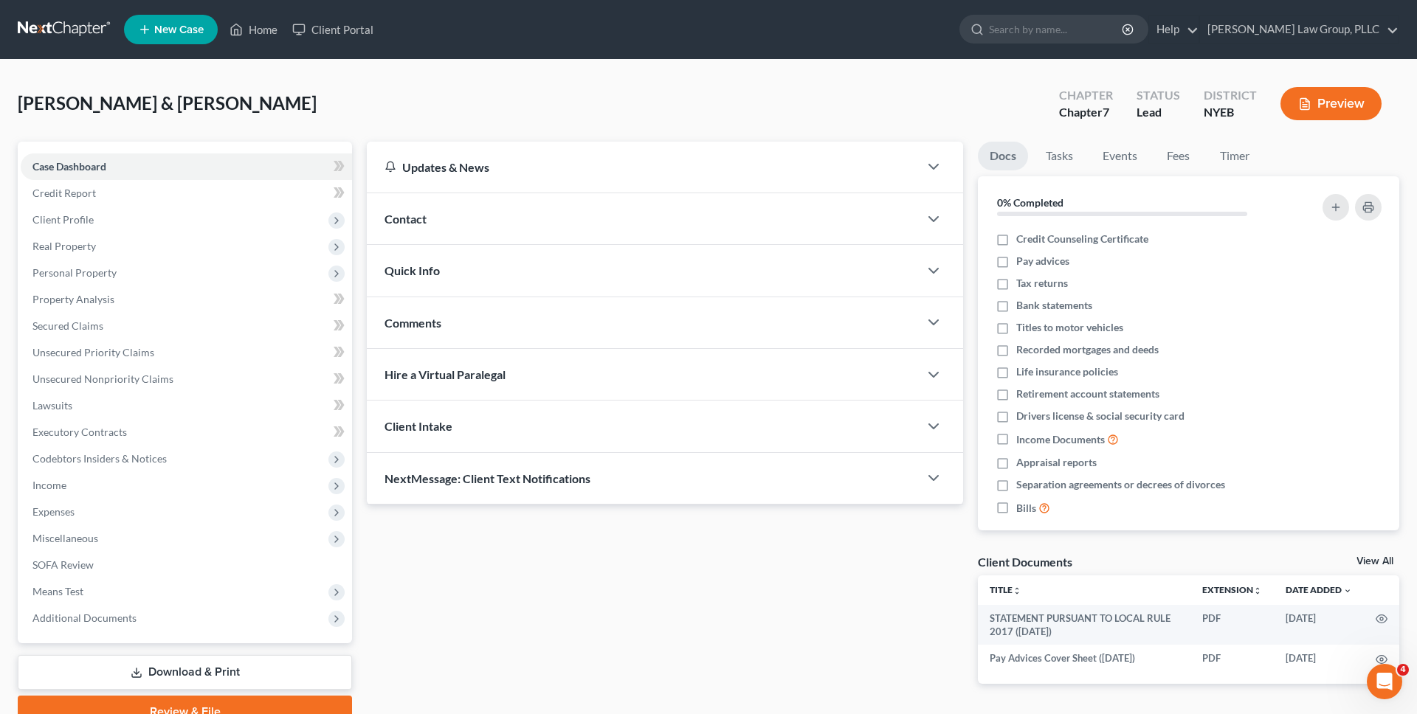
click at [80, 32] on link at bounding box center [65, 29] width 94 height 27
